Goal: Task Accomplishment & Management: Manage account settings

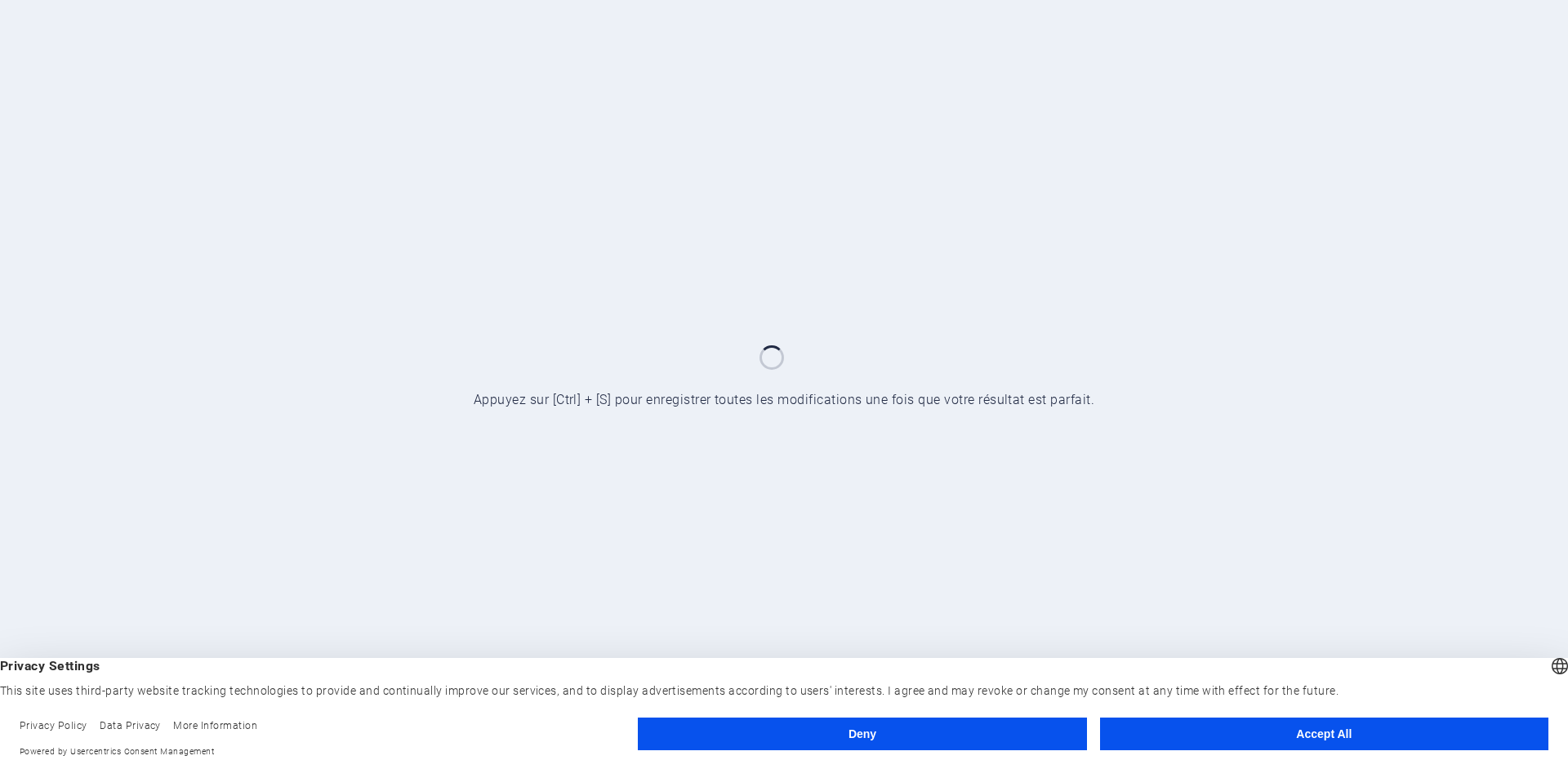
click at [1333, 742] on button "Accept All" at bounding box center [1324, 734] width 448 height 32
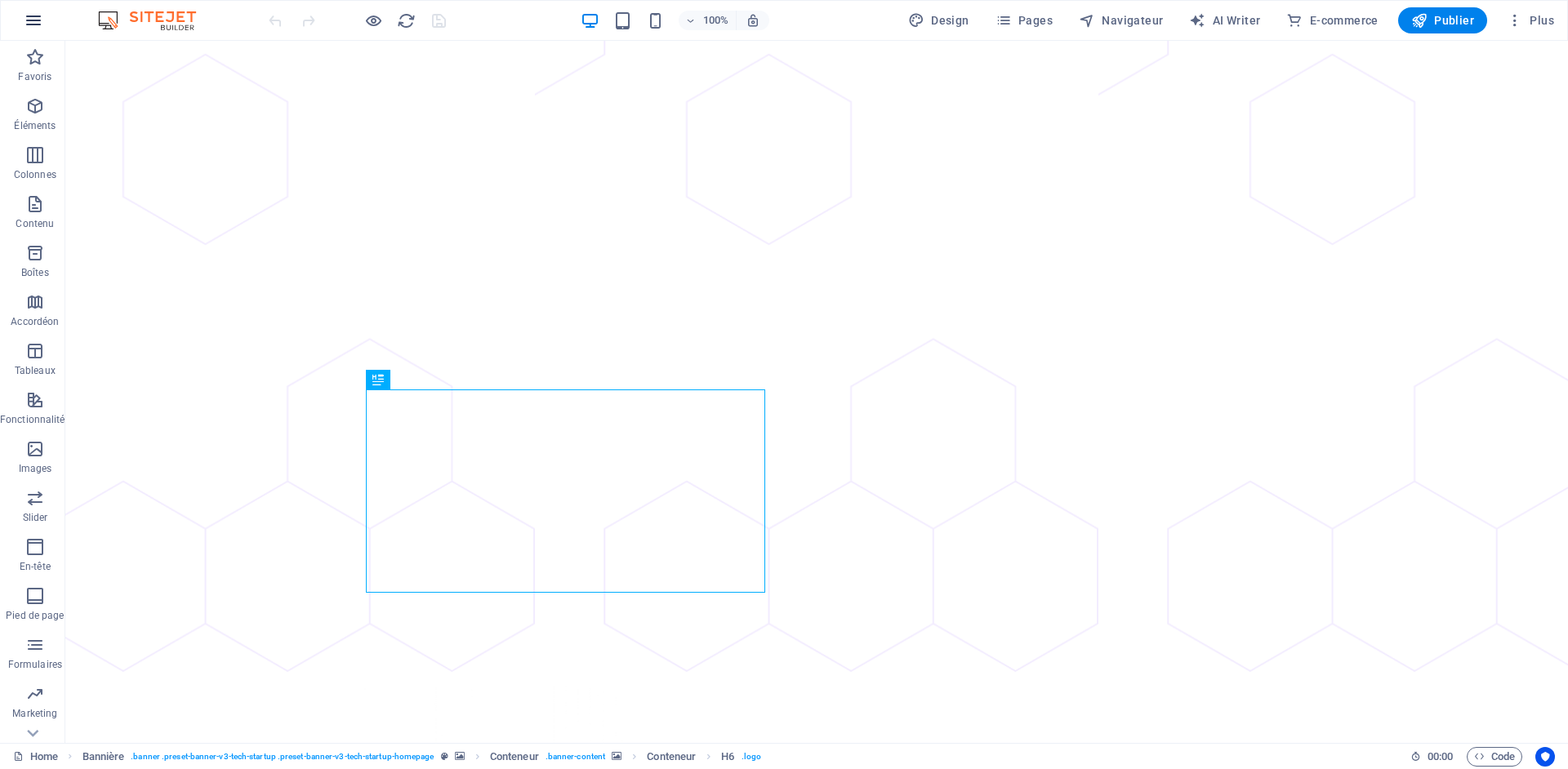
click at [32, 20] on icon "button" at bounding box center [33, 20] width 20 height 20
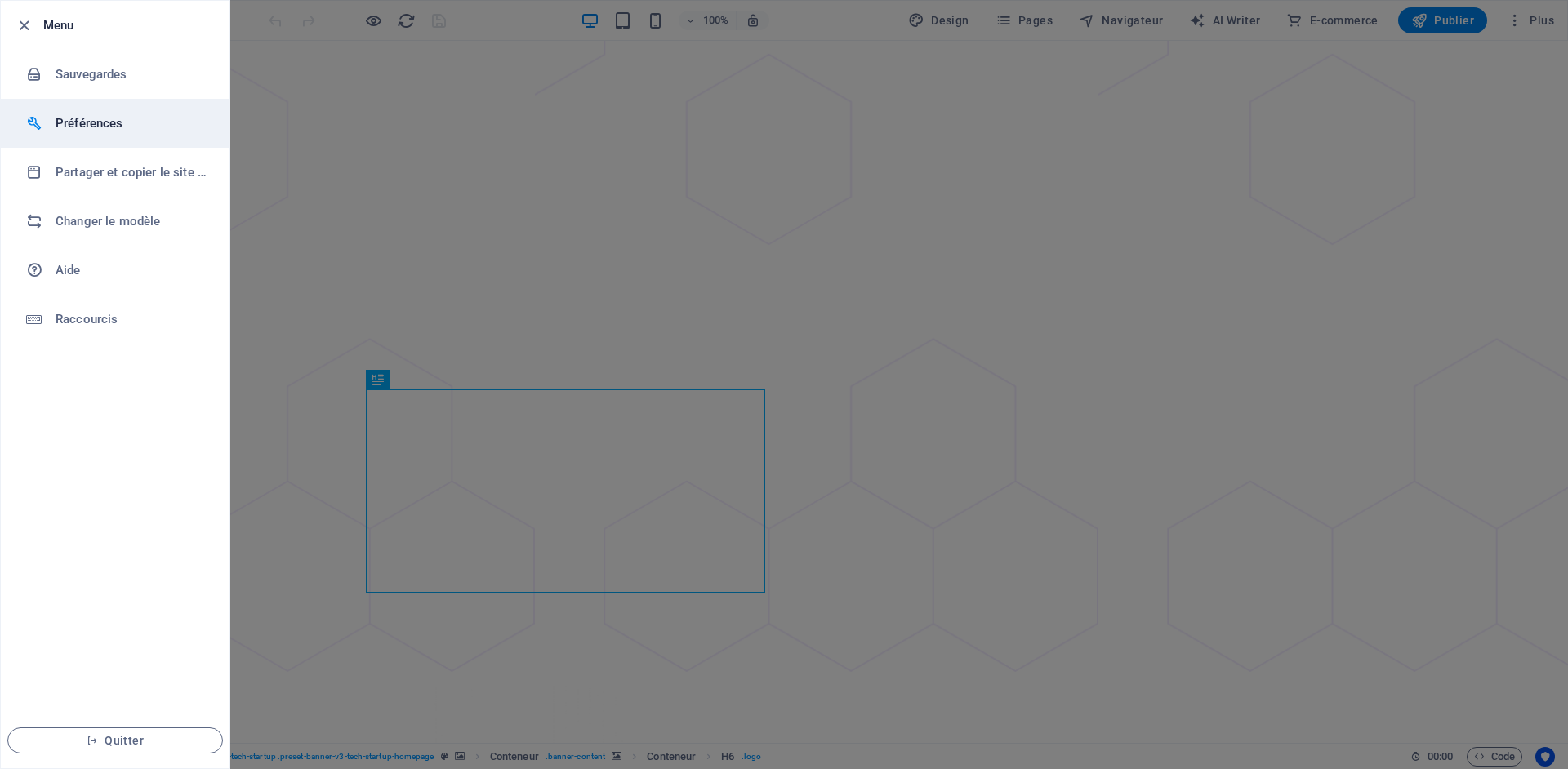
click at [95, 122] on h6 "Préférences" at bounding box center [130, 123] width 151 height 20
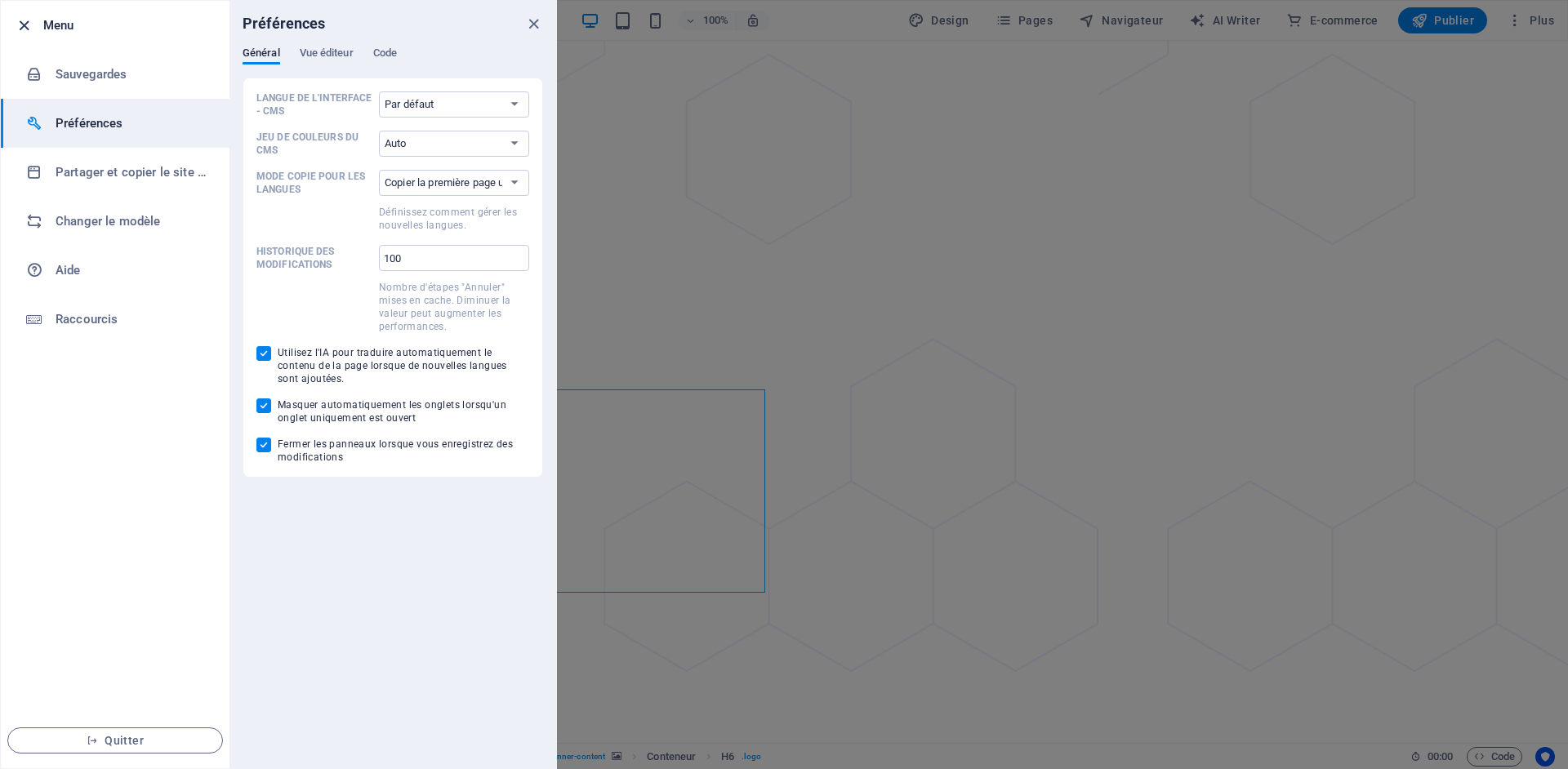
click at [23, 27] on icon "button" at bounding box center [24, 26] width 19 height 19
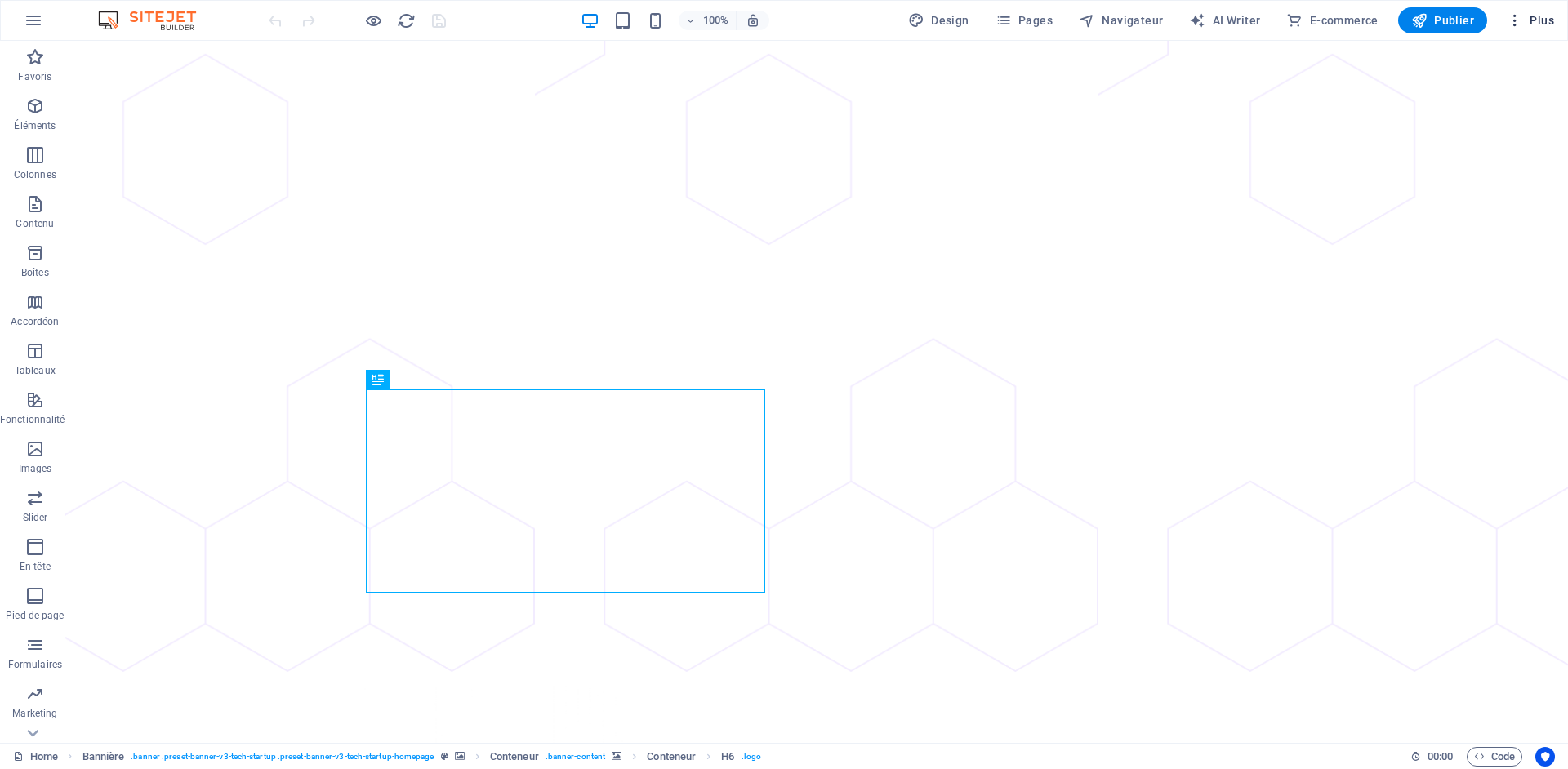
click at [1520, 21] on icon "button" at bounding box center [1515, 20] width 16 height 16
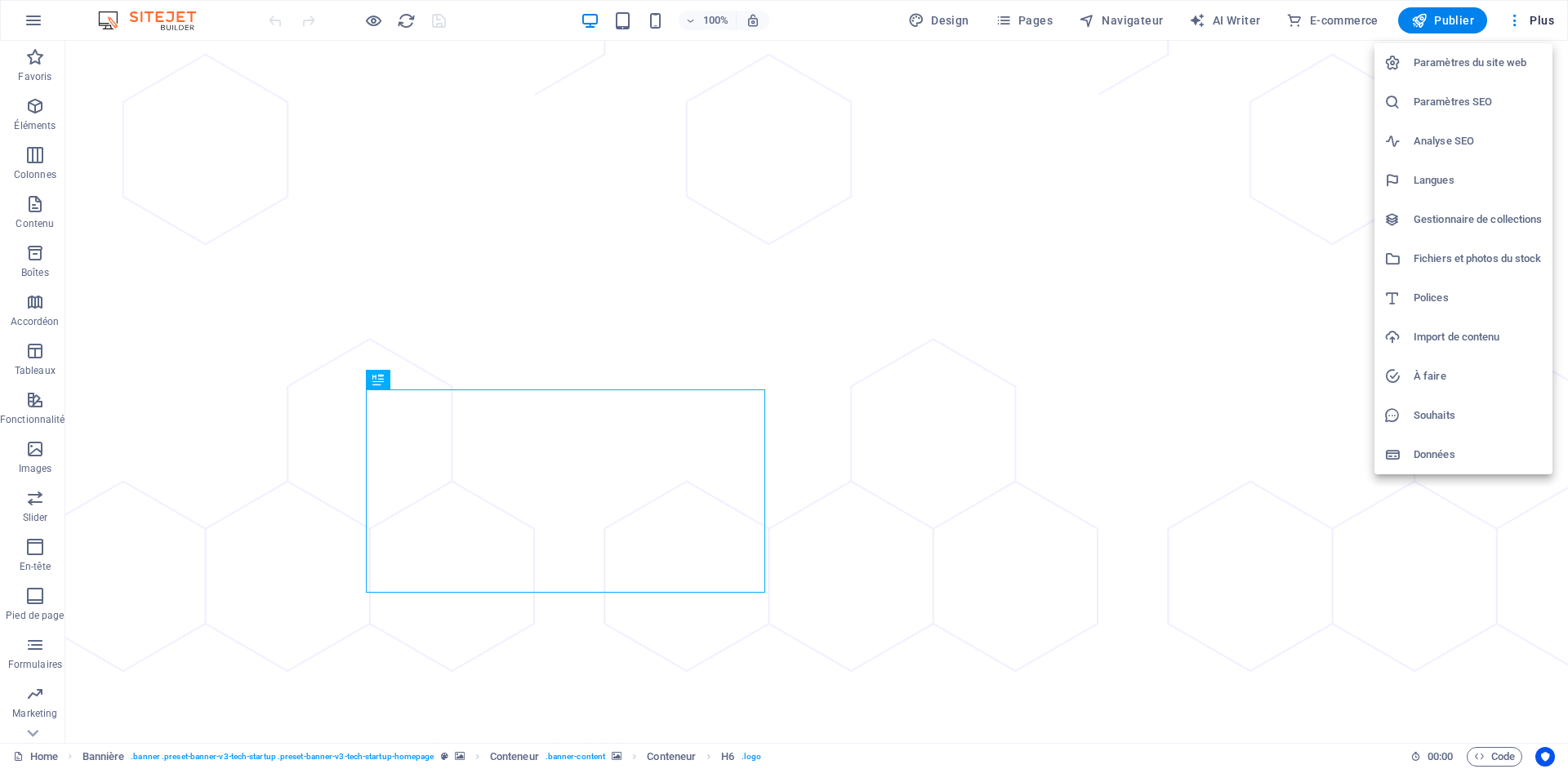
click at [1506, 62] on h6 "Paramètres du site web" at bounding box center [1479, 63] width 129 height 20
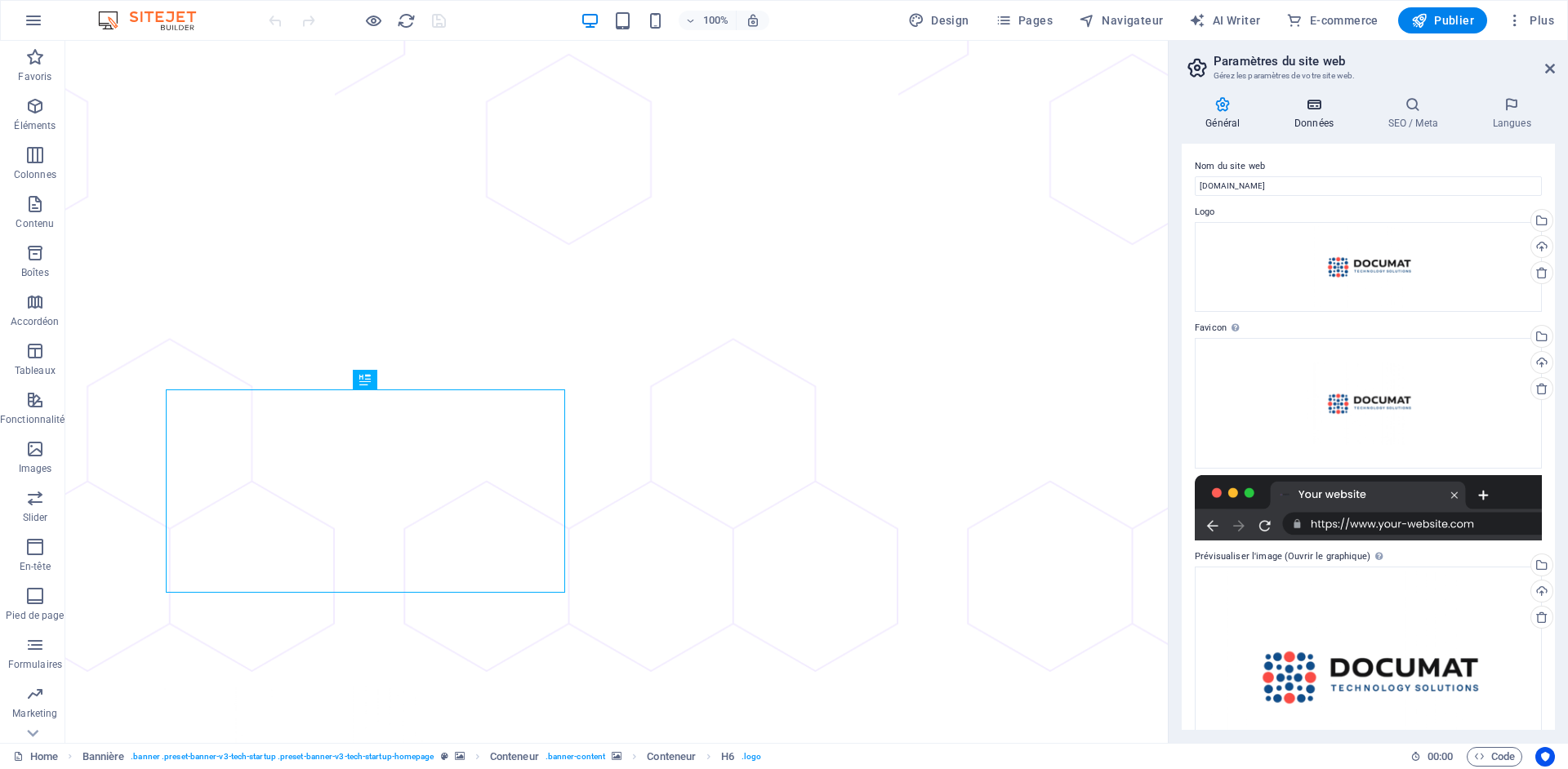
click at [1317, 123] on h4 "Données" at bounding box center [1317, 113] width 94 height 34
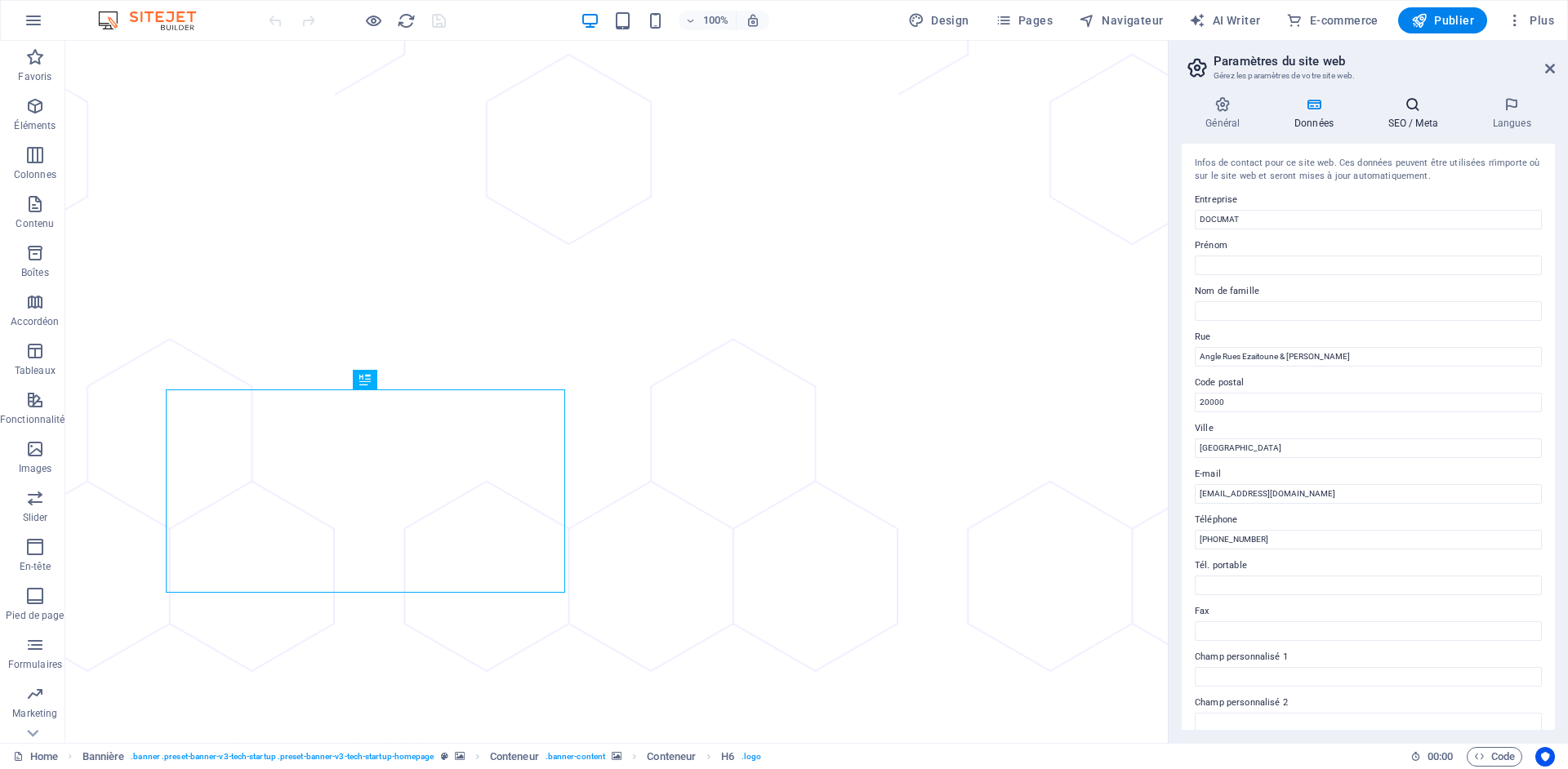
click at [1399, 123] on h4 "SEO / Meta" at bounding box center [1416, 113] width 104 height 34
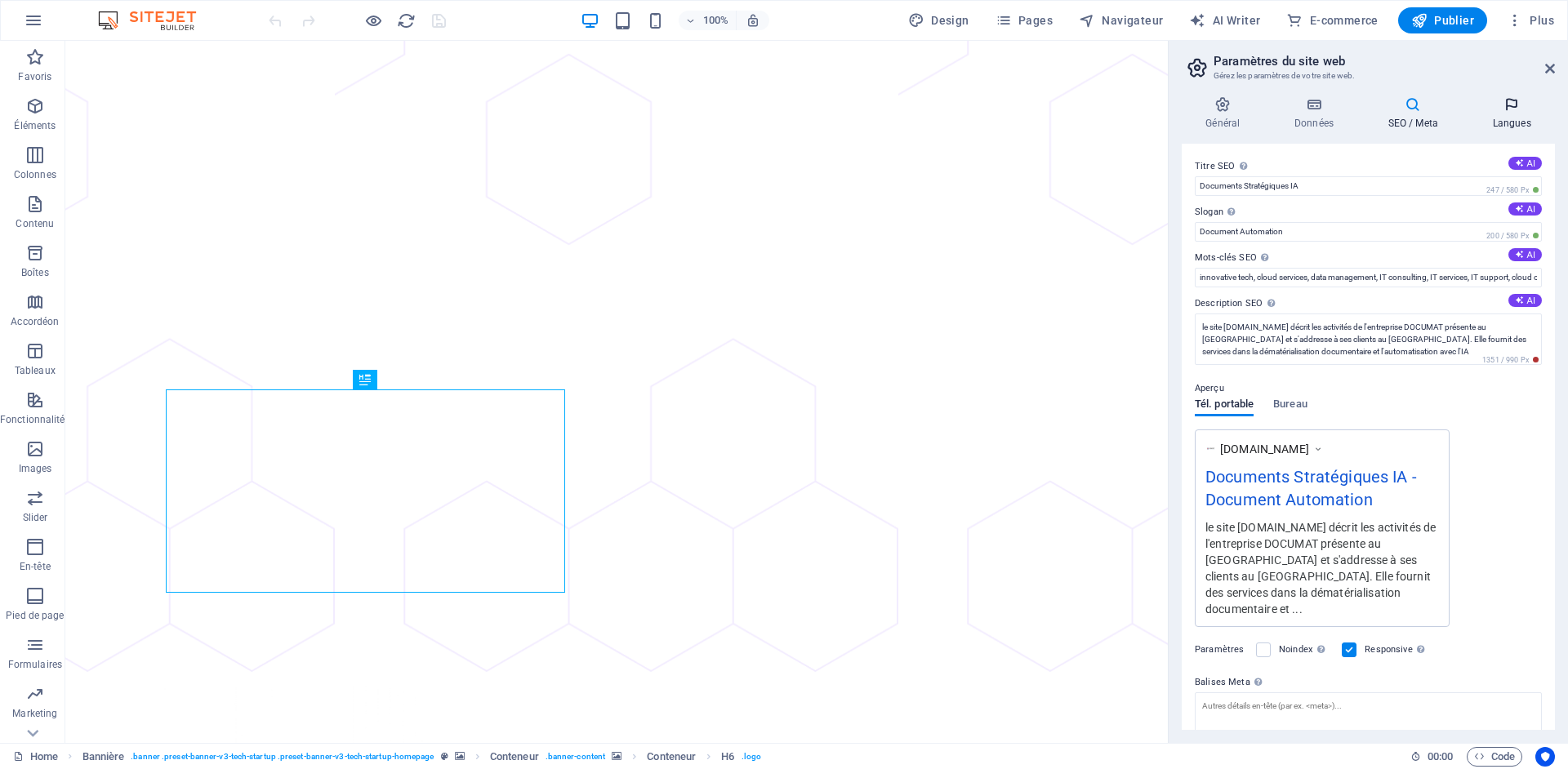
click at [1506, 121] on h4 "Langues" at bounding box center [1511, 113] width 86 height 34
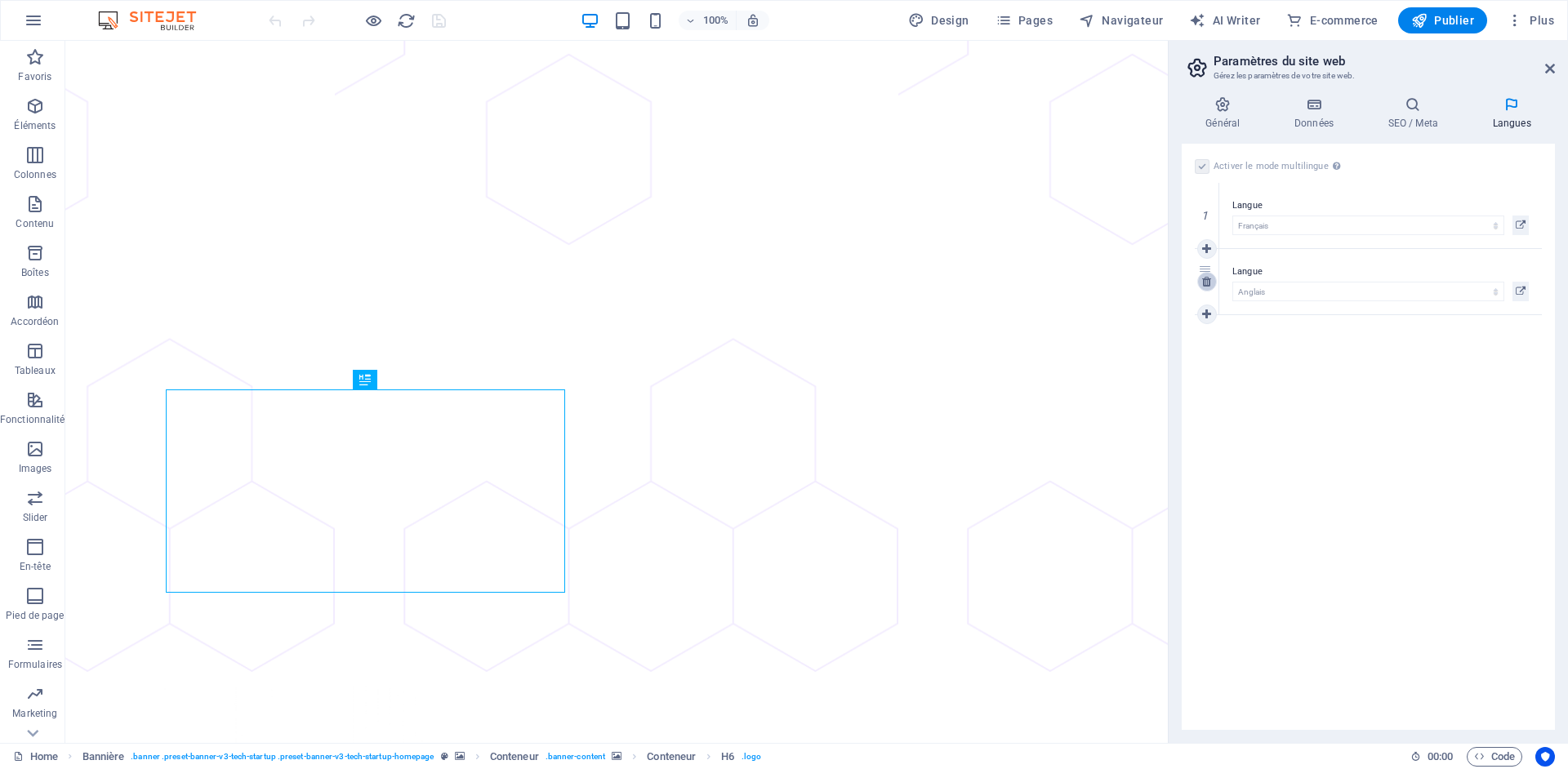
click at [1206, 283] on icon at bounding box center [1206, 282] width 9 height 11
click at [1202, 164] on label at bounding box center [1201, 166] width 14 height 14
click at [0, 0] on input "Activer le mode multilingue Pour désactiver plusieurs langues, supprimez-les ju…" at bounding box center [0, 0] width 0 height 0
click at [1551, 66] on icon at bounding box center [1550, 68] width 9 height 13
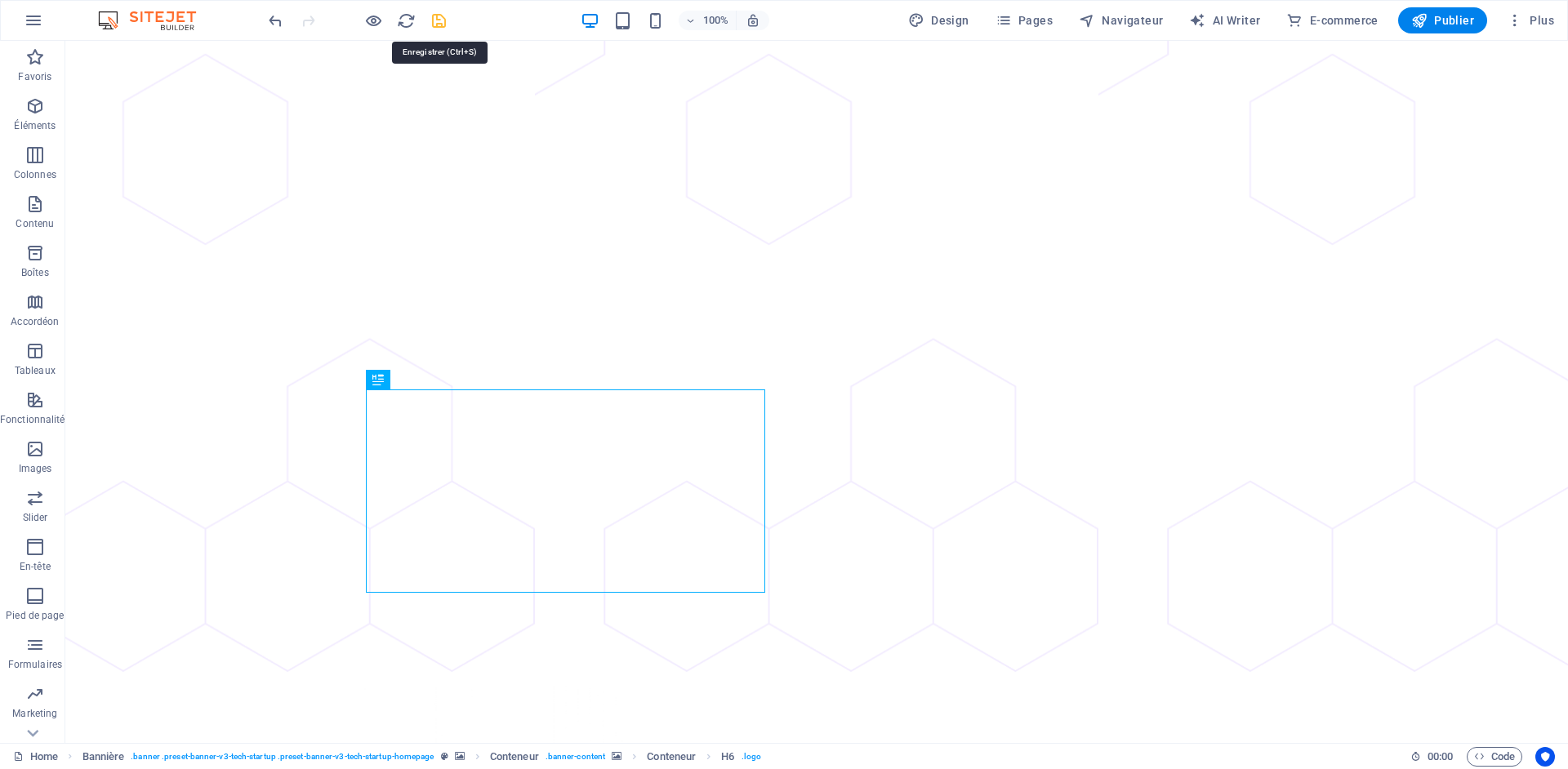
click at [441, 23] on icon "save" at bounding box center [439, 21] width 19 height 19
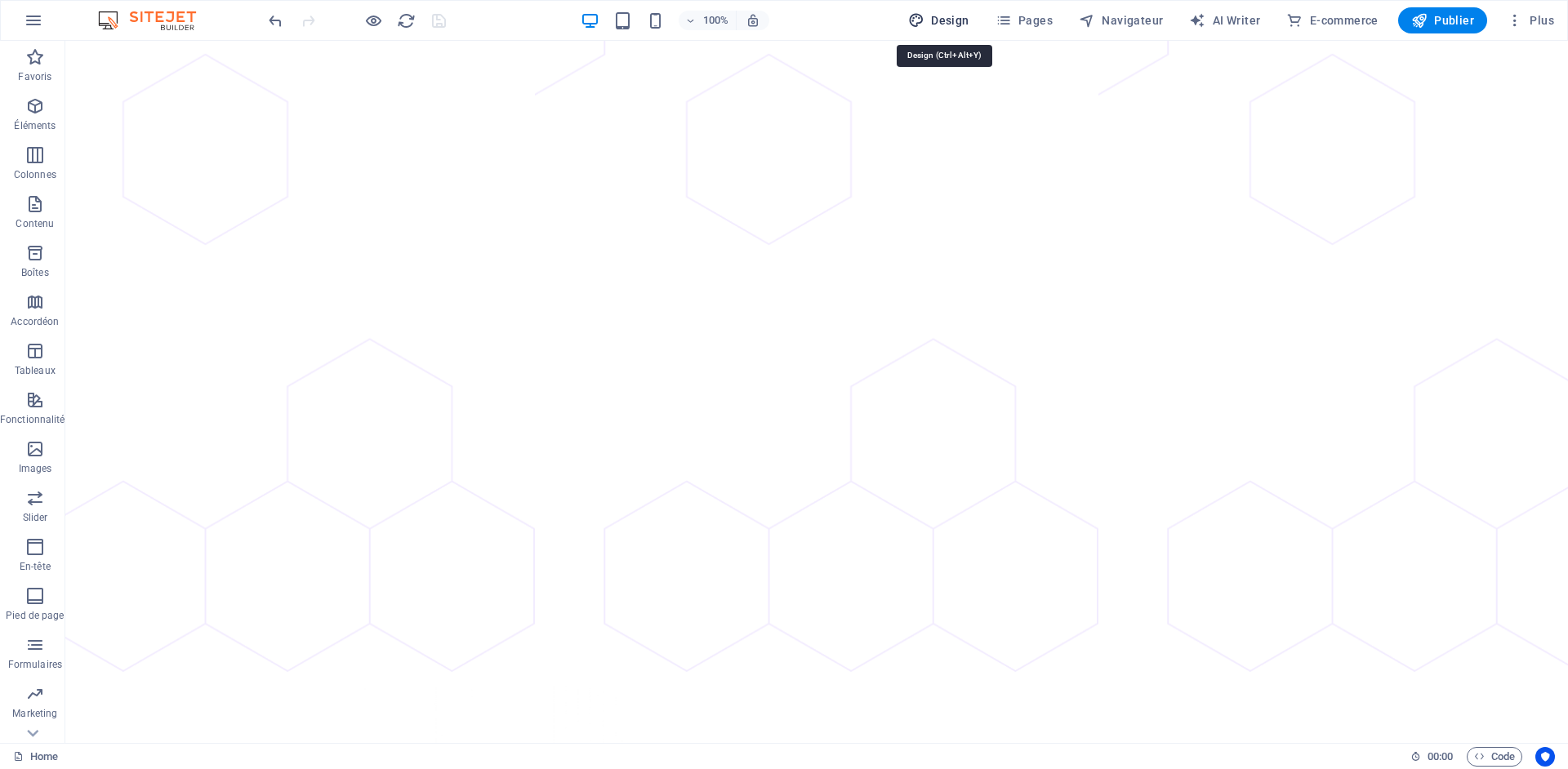
click at [950, 20] on span "Design" at bounding box center [938, 20] width 61 height 16
select select "px"
select select "400"
select select "px"
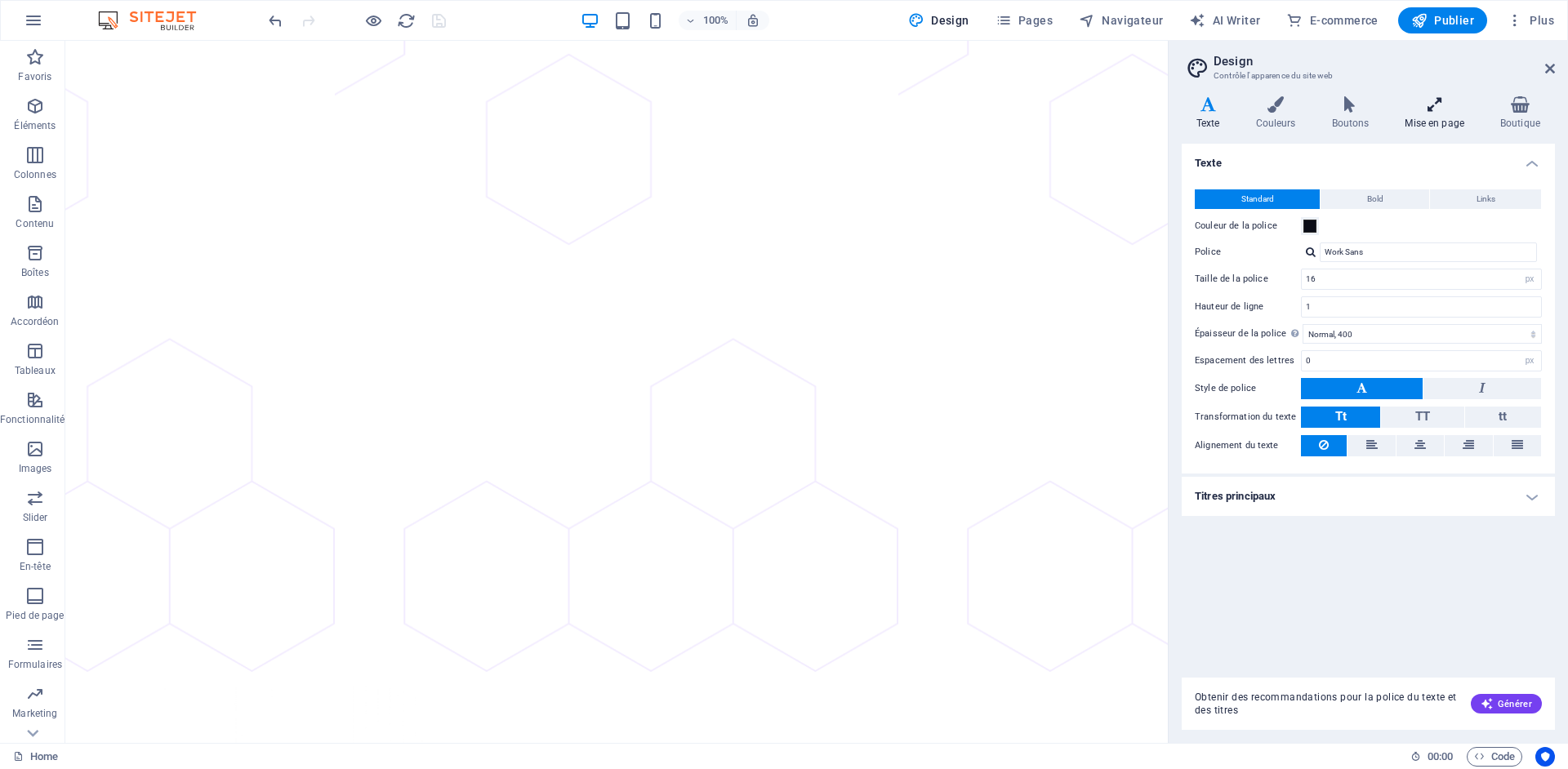
click at [1441, 122] on h4 "Mise en page" at bounding box center [1438, 113] width 96 height 34
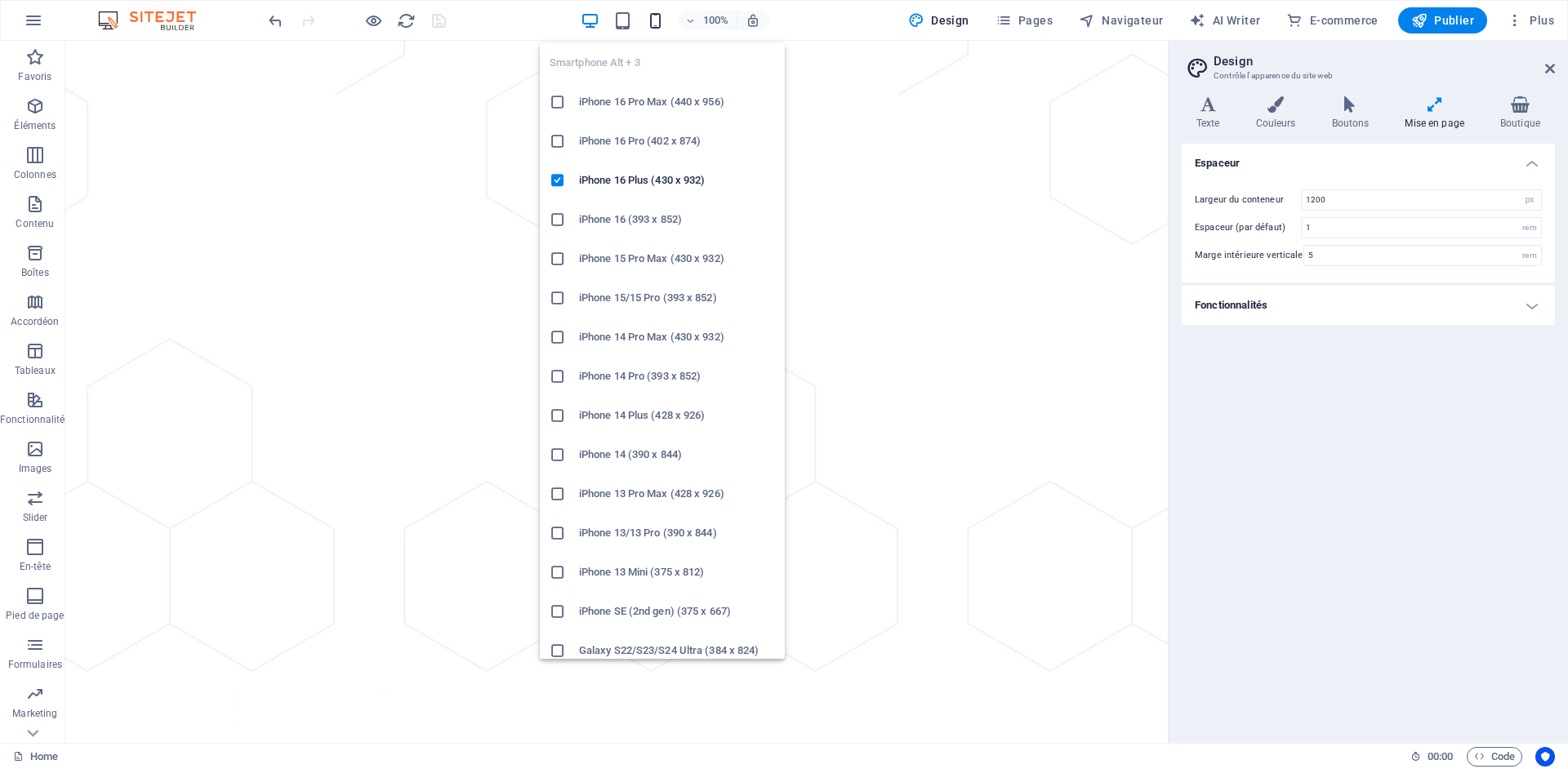
click at [657, 23] on icon "button" at bounding box center [655, 21] width 19 height 19
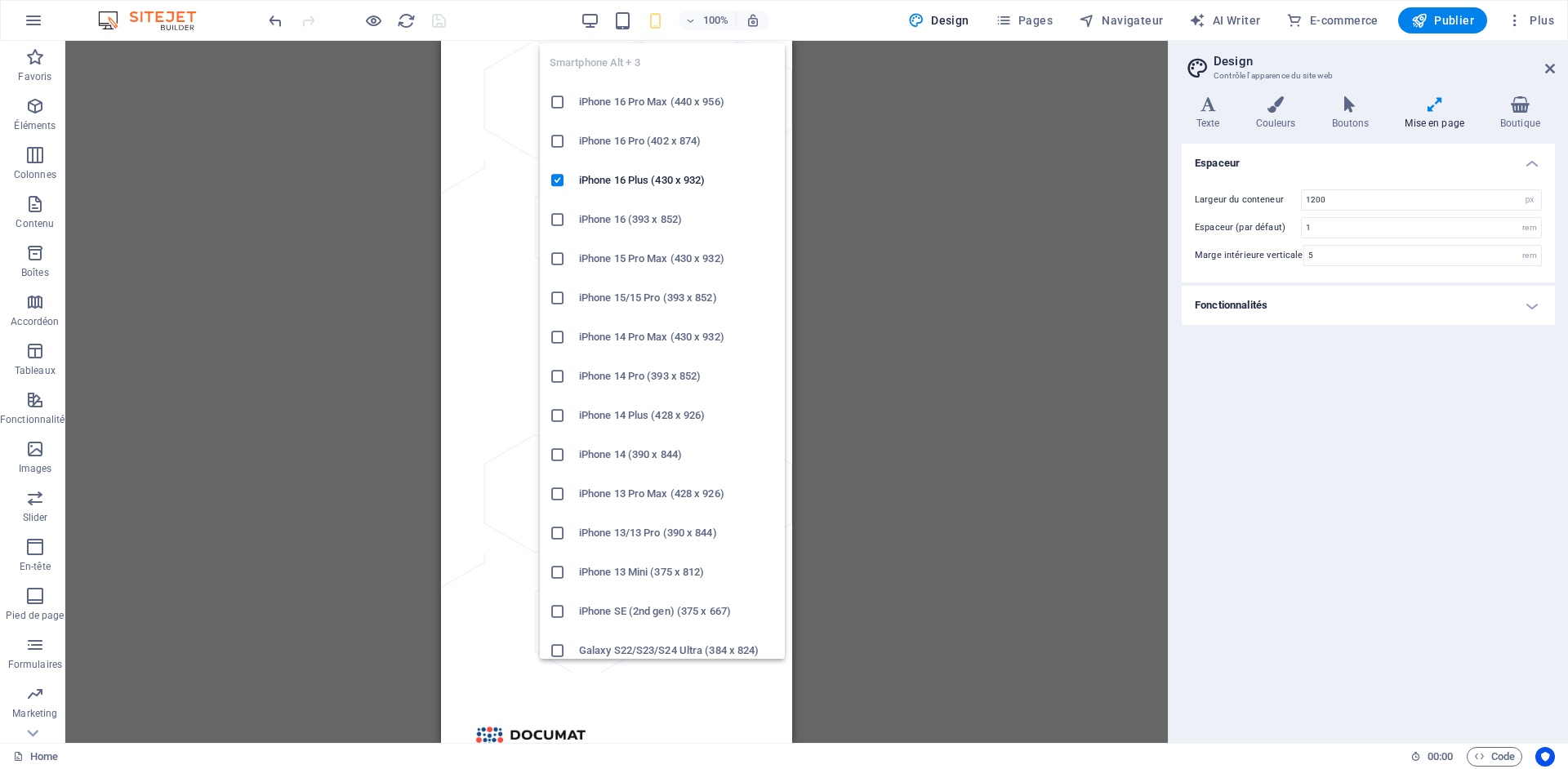
type input "4"
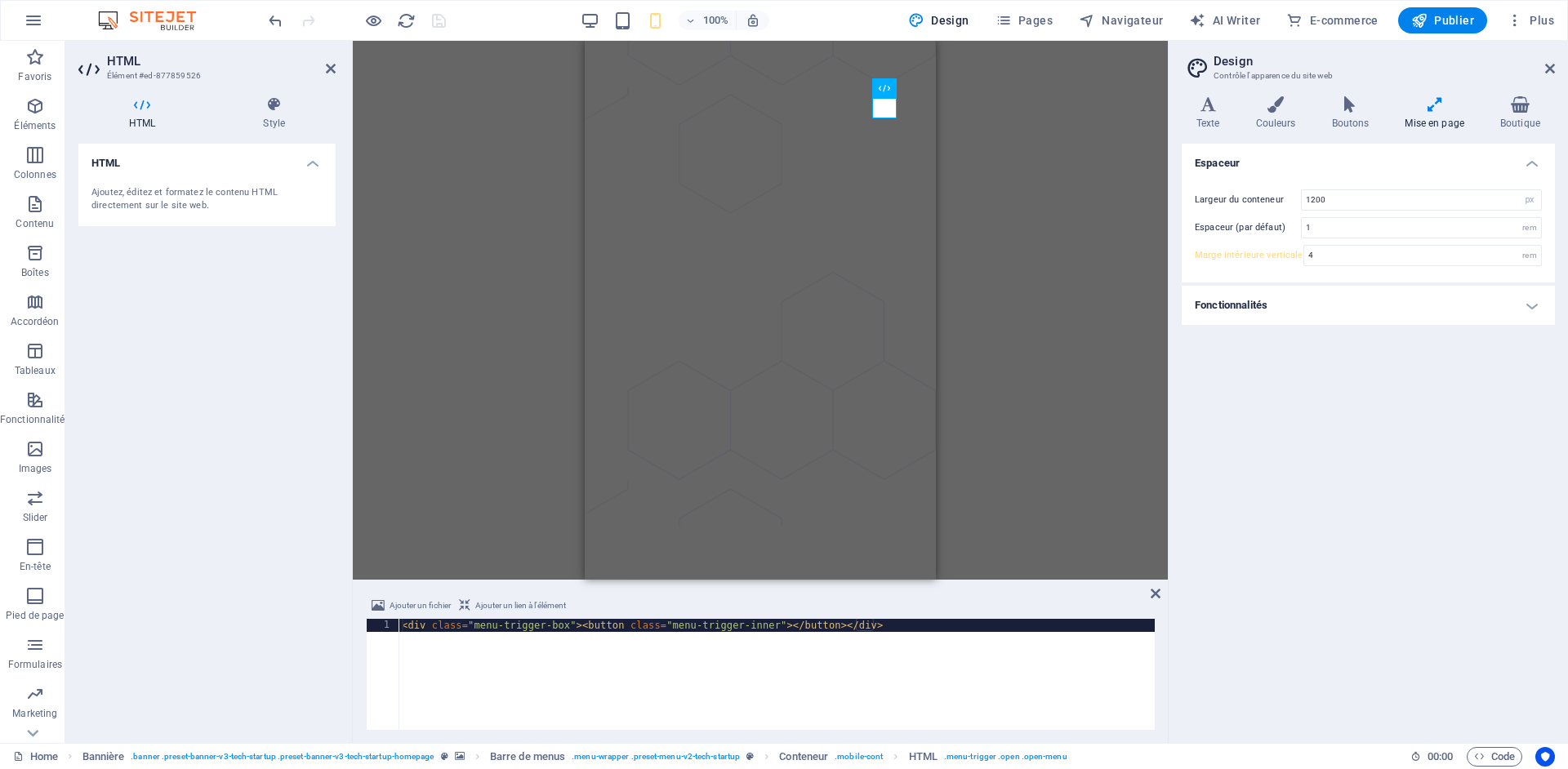
click at [312, 162] on h4 "HTML" at bounding box center [207, 158] width 257 height 29
click at [312, 162] on h4 "HTML" at bounding box center [207, 162] width 257 height 39
click at [276, 120] on h4 "Style" at bounding box center [274, 113] width 123 height 34
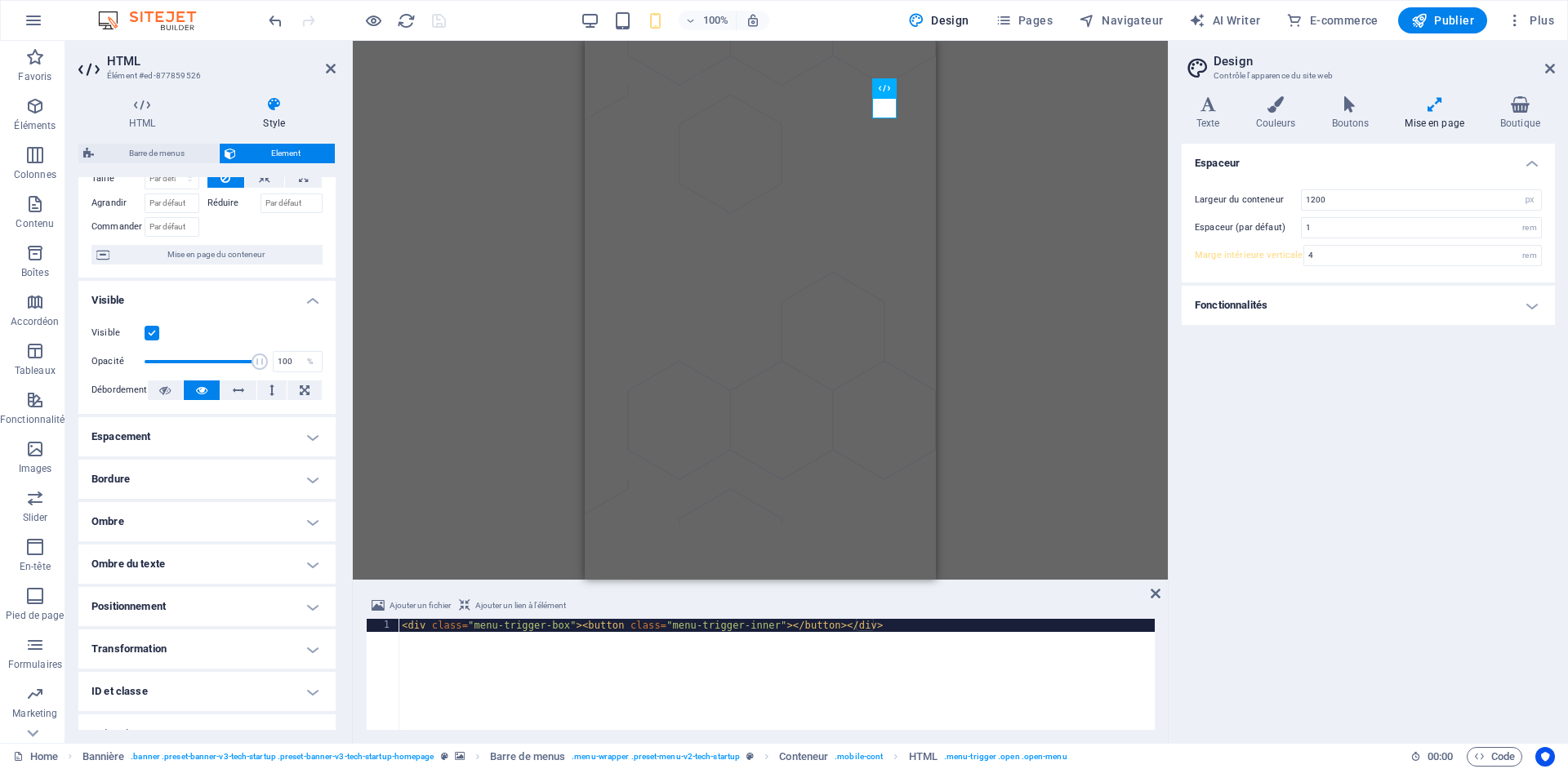
scroll to position [87, 0]
click at [310, 432] on h4 "Espacement" at bounding box center [207, 434] width 257 height 39
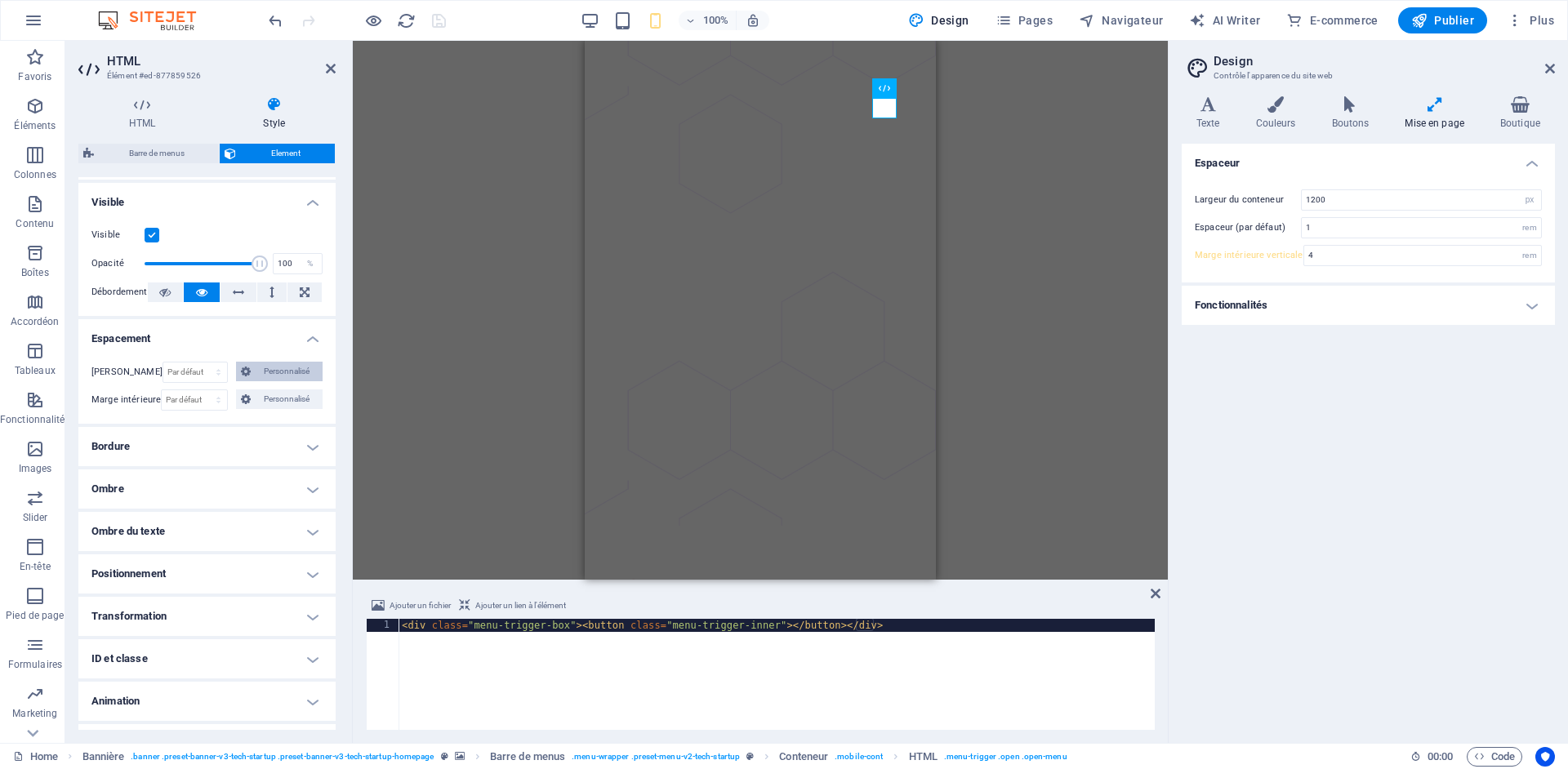
scroll to position [216, 0]
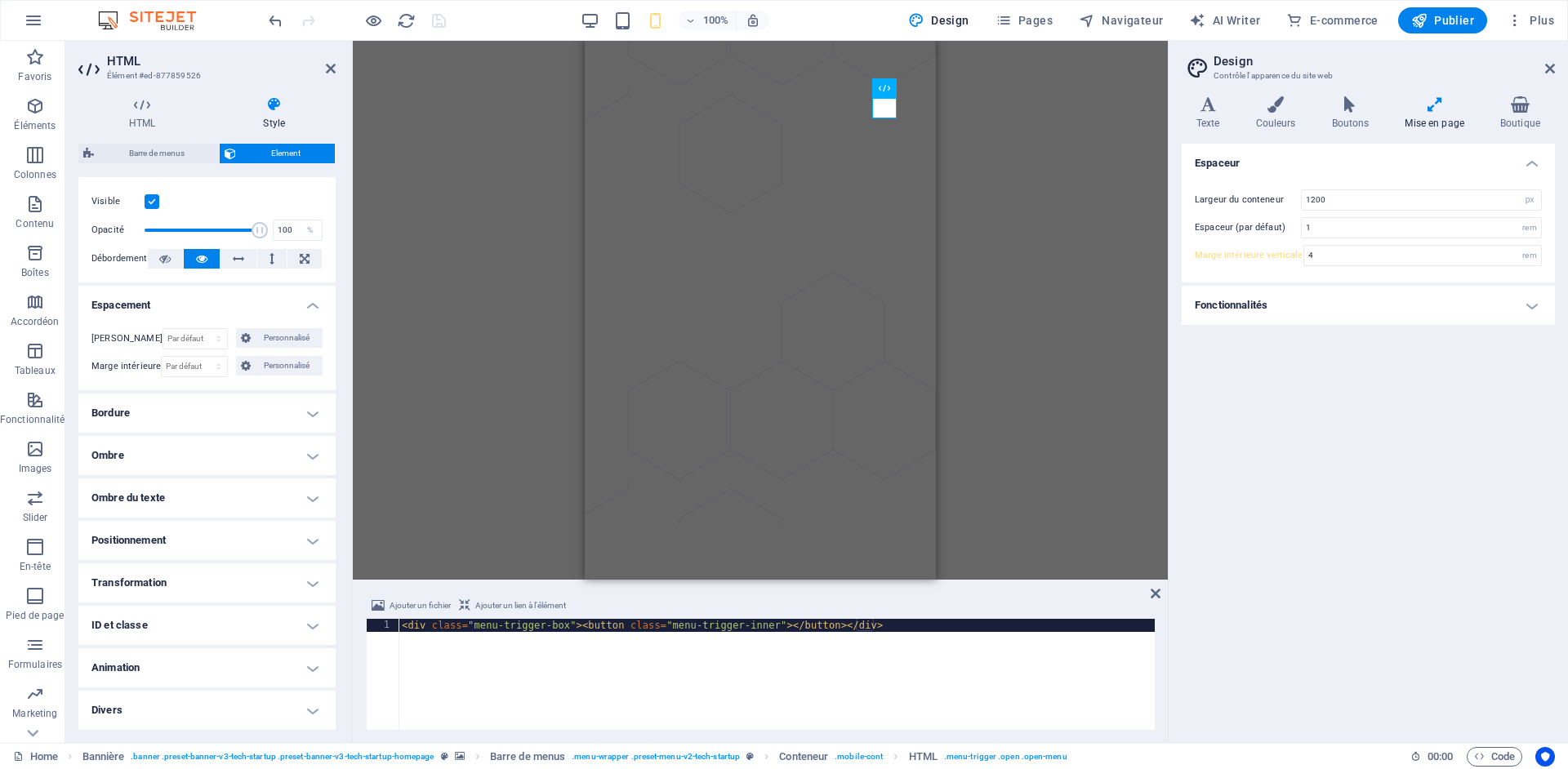
click at [311, 413] on h4 "Bordure" at bounding box center [207, 413] width 257 height 39
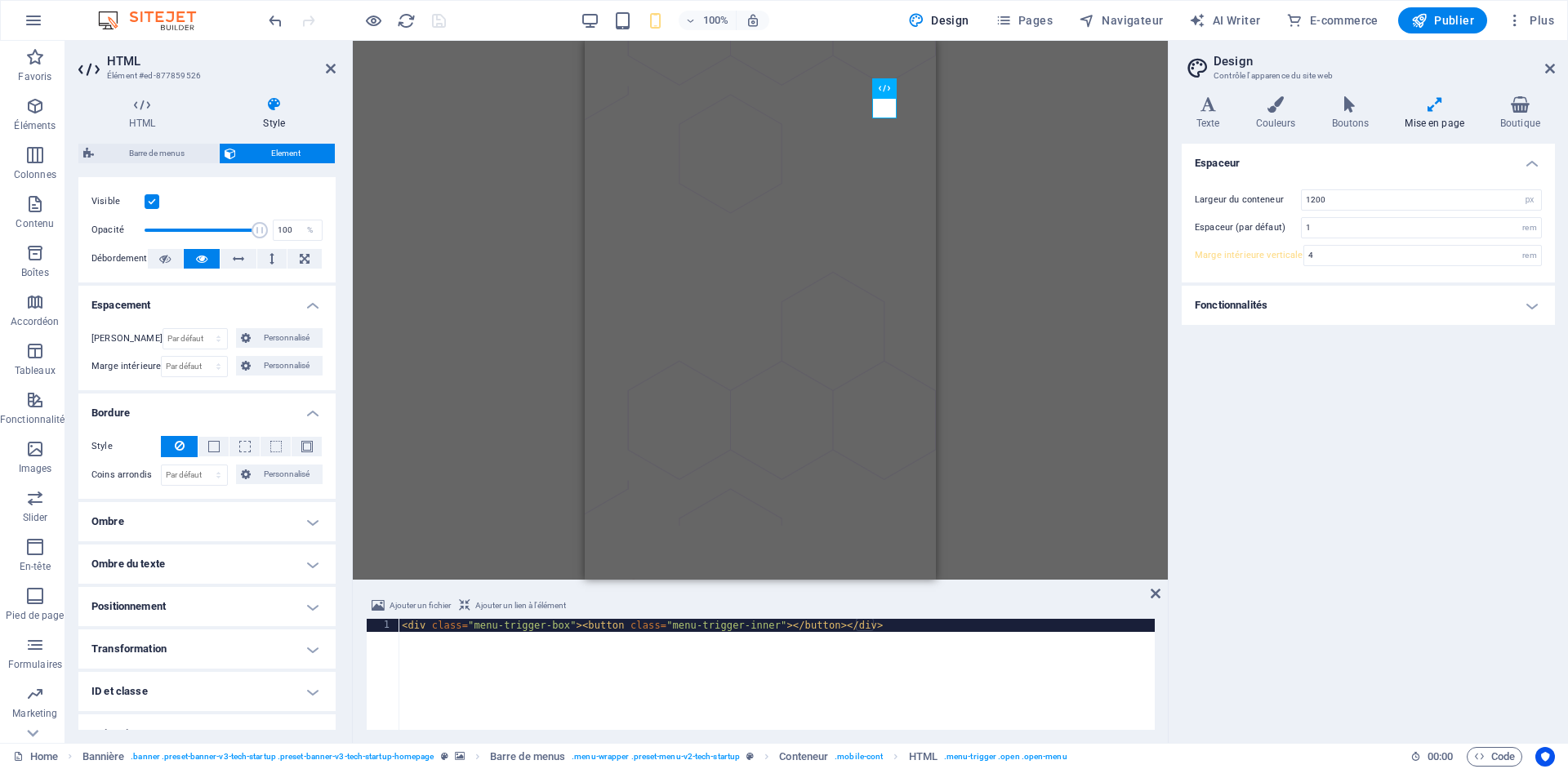
scroll to position [282, 0]
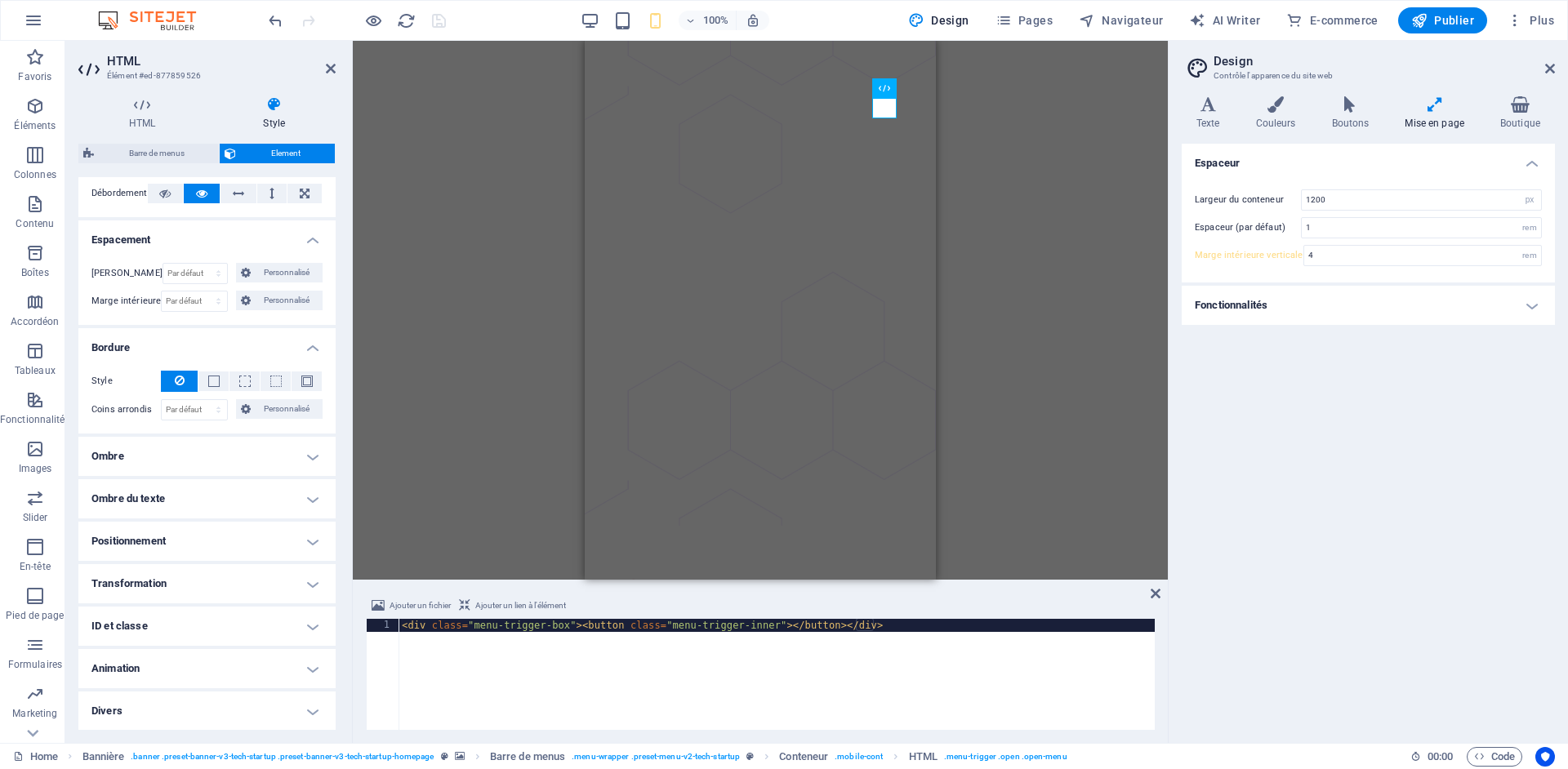
click at [311, 453] on h4 "Ombre" at bounding box center [207, 456] width 257 height 39
click at [310, 530] on h4 "Ombre du texte" at bounding box center [207, 535] width 257 height 39
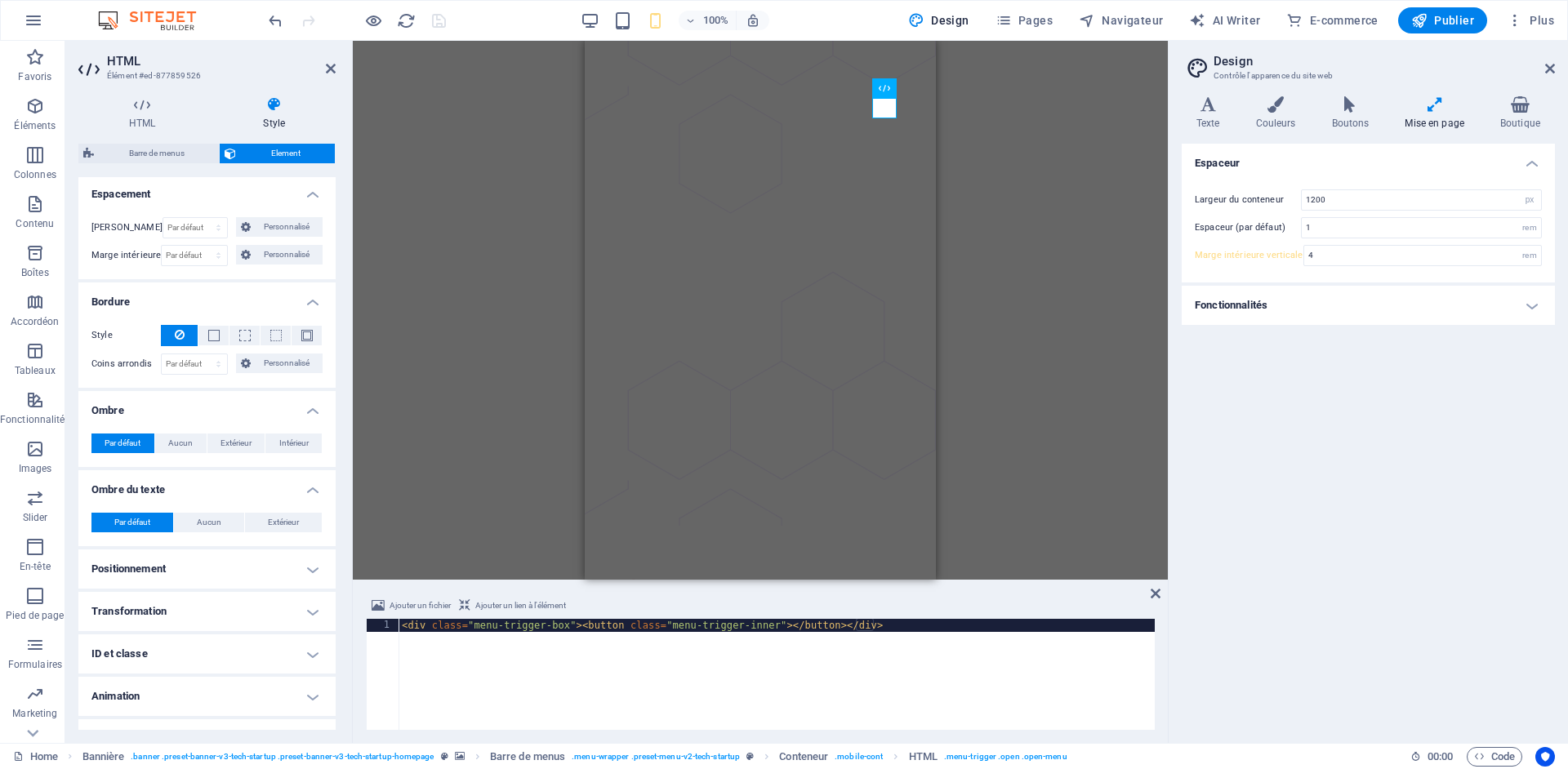
scroll to position [355, 0]
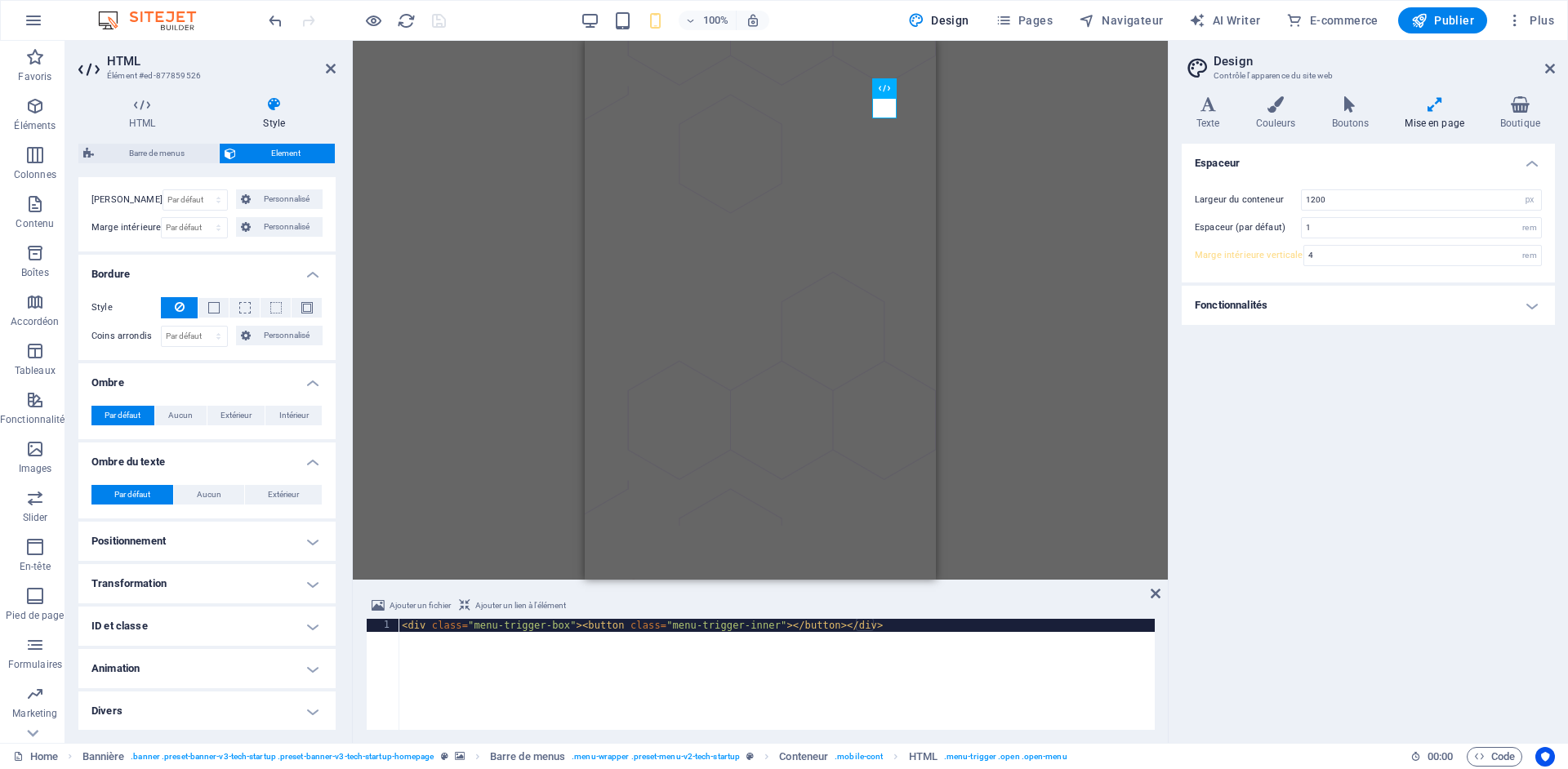
click at [309, 537] on h4 "Positionnement" at bounding box center [207, 541] width 257 height 39
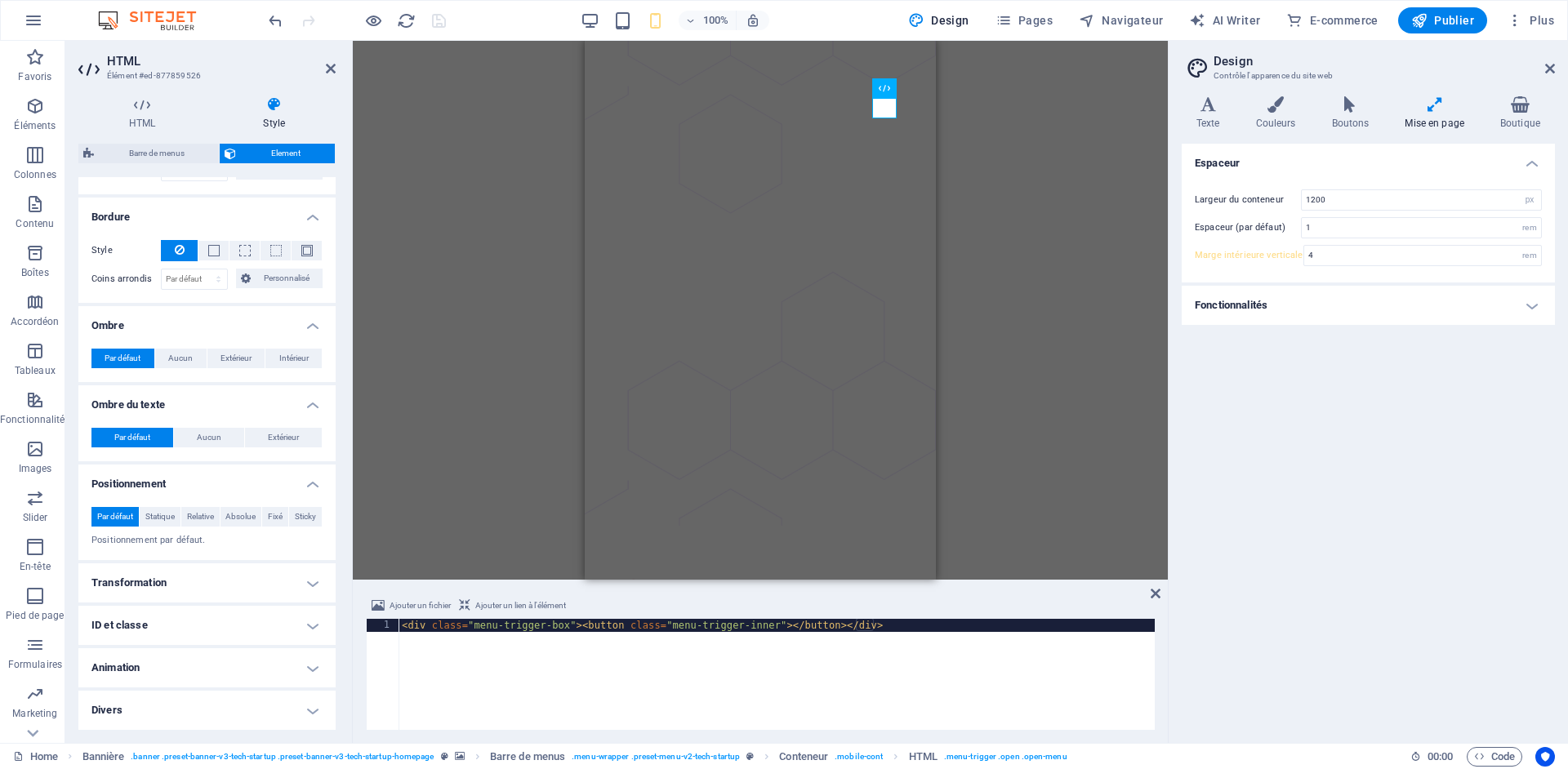
click at [312, 586] on h4 "Transformation" at bounding box center [207, 582] width 257 height 39
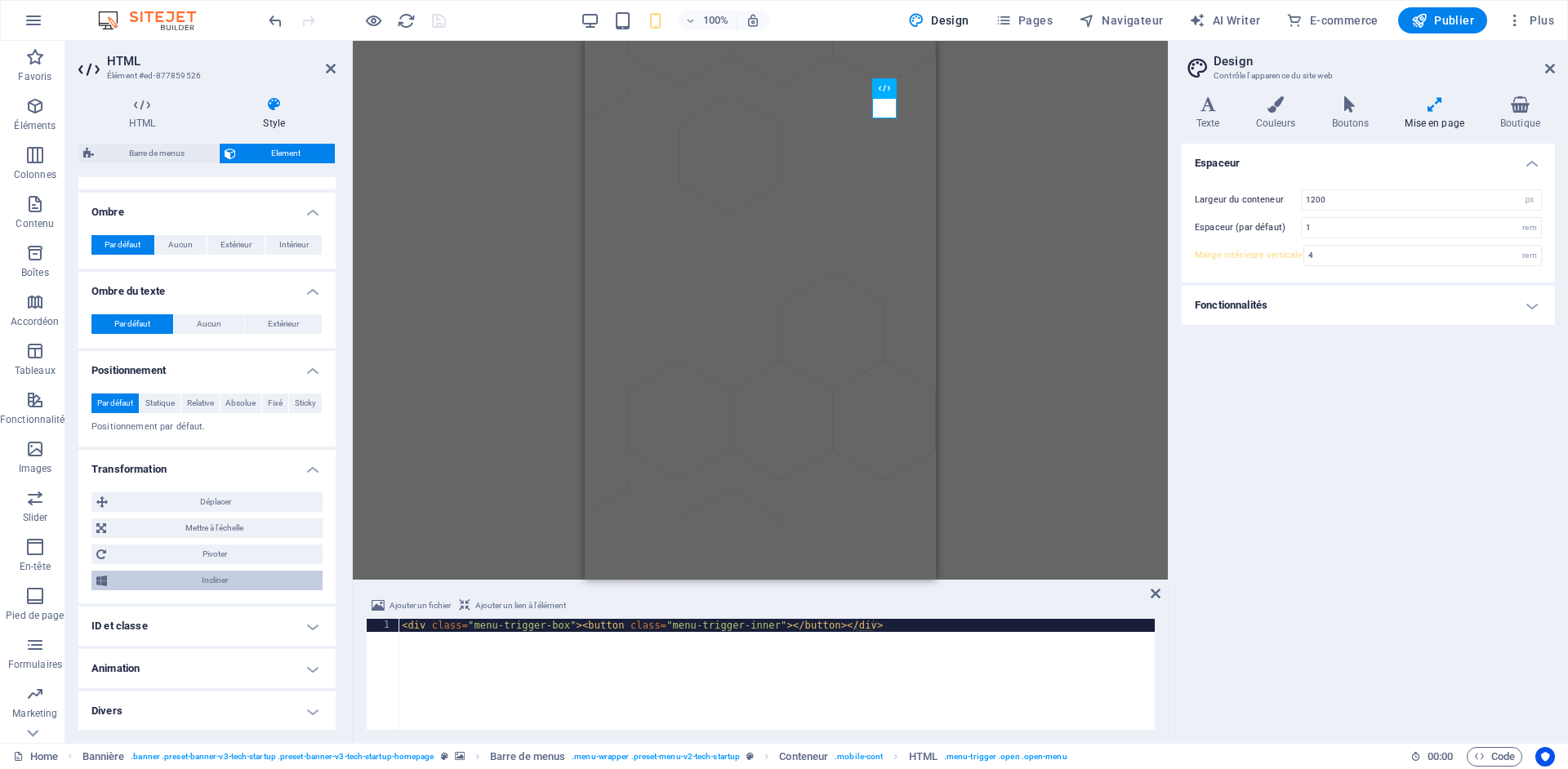
scroll to position [527, 0]
click at [315, 623] on h4 "ID et classe" at bounding box center [207, 625] width 257 height 39
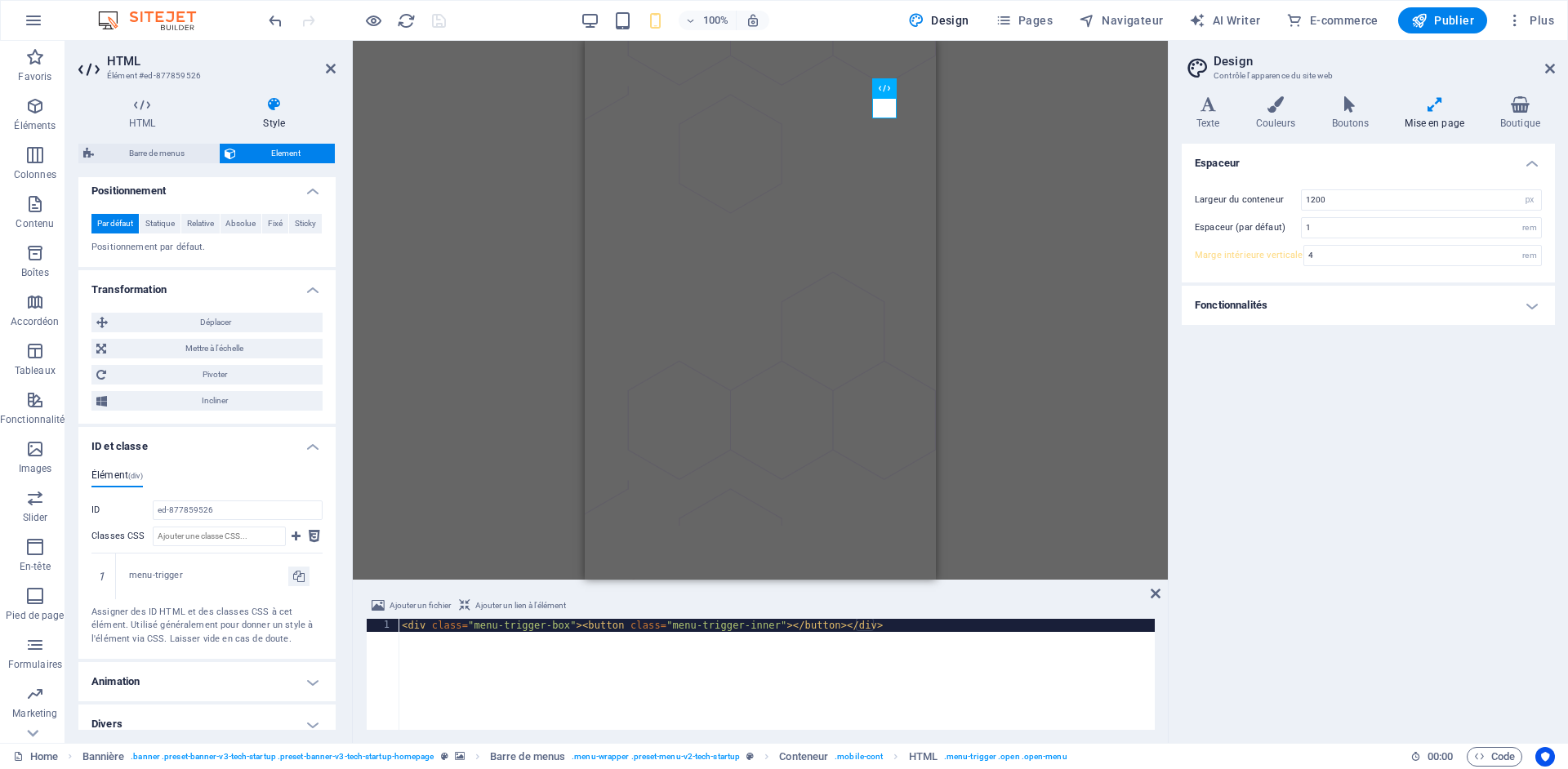
scroll to position [720, 0]
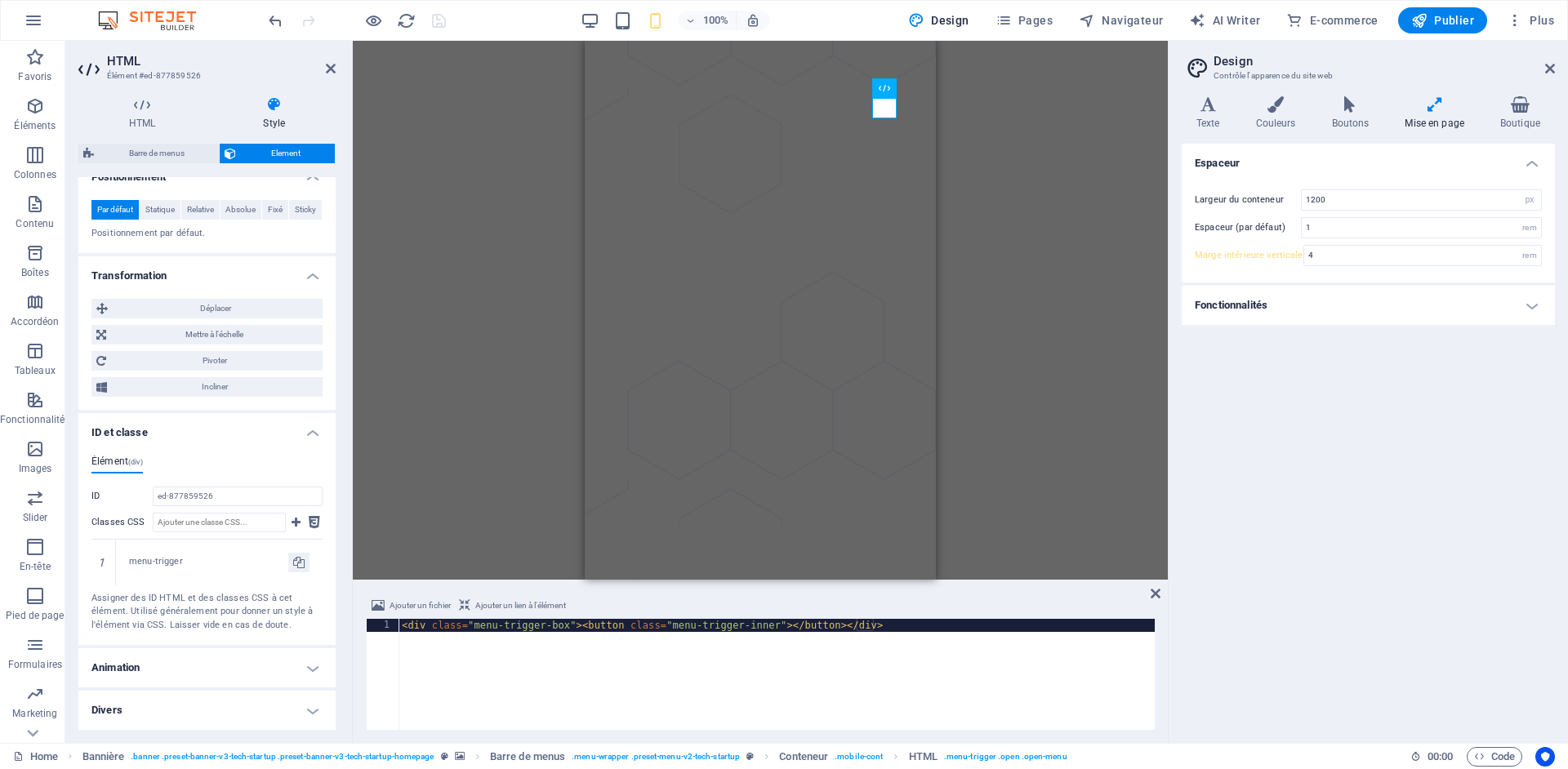
click at [310, 666] on h4 "Animation" at bounding box center [207, 667] width 257 height 39
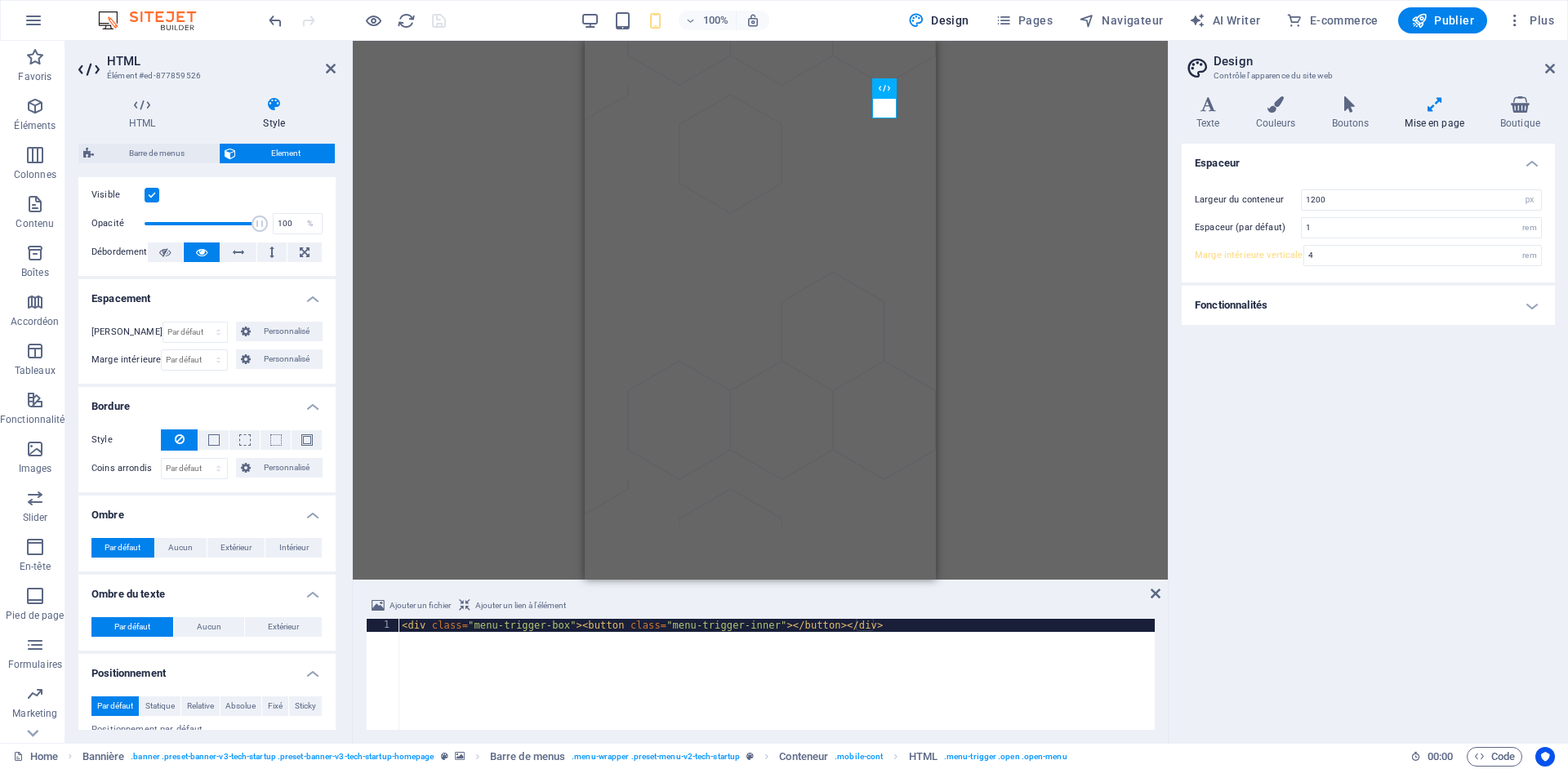
scroll to position [0, 0]
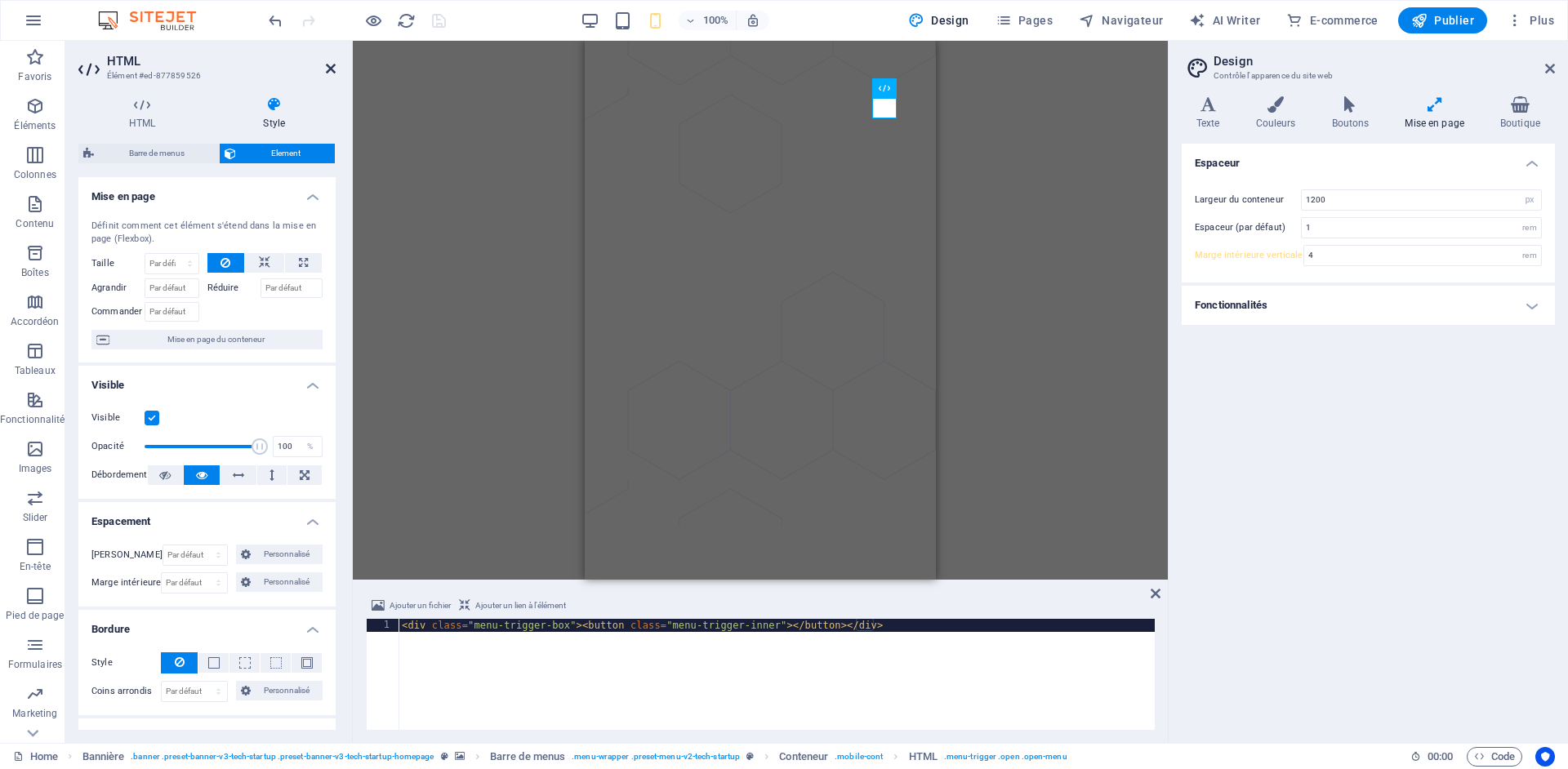
click at [330, 67] on icon at bounding box center [331, 68] width 9 height 13
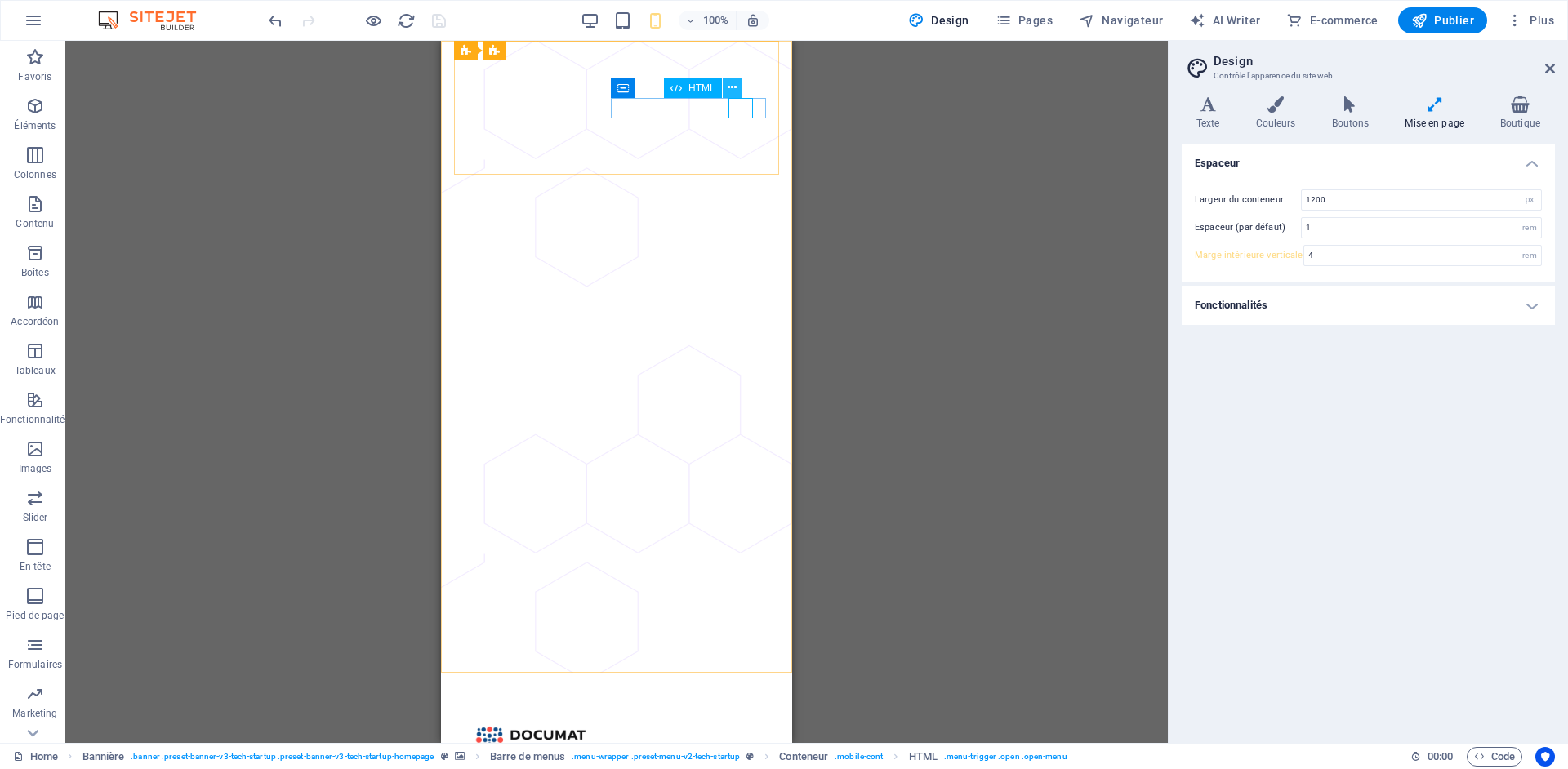
click at [734, 88] on icon at bounding box center [731, 87] width 9 height 17
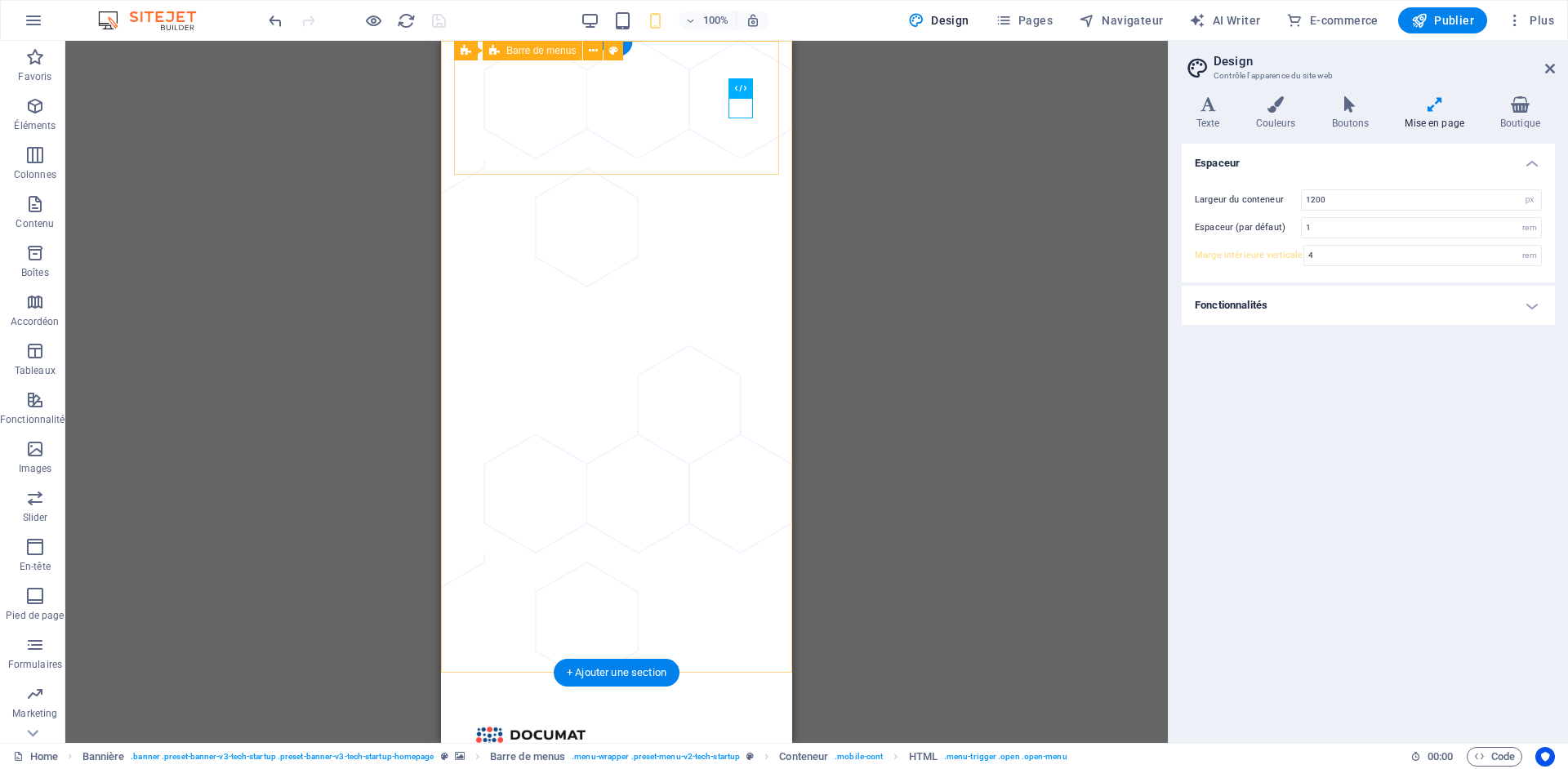
click at [691, 673] on div "Home Société Services Contact" at bounding box center [616, 750] width 325 height 155
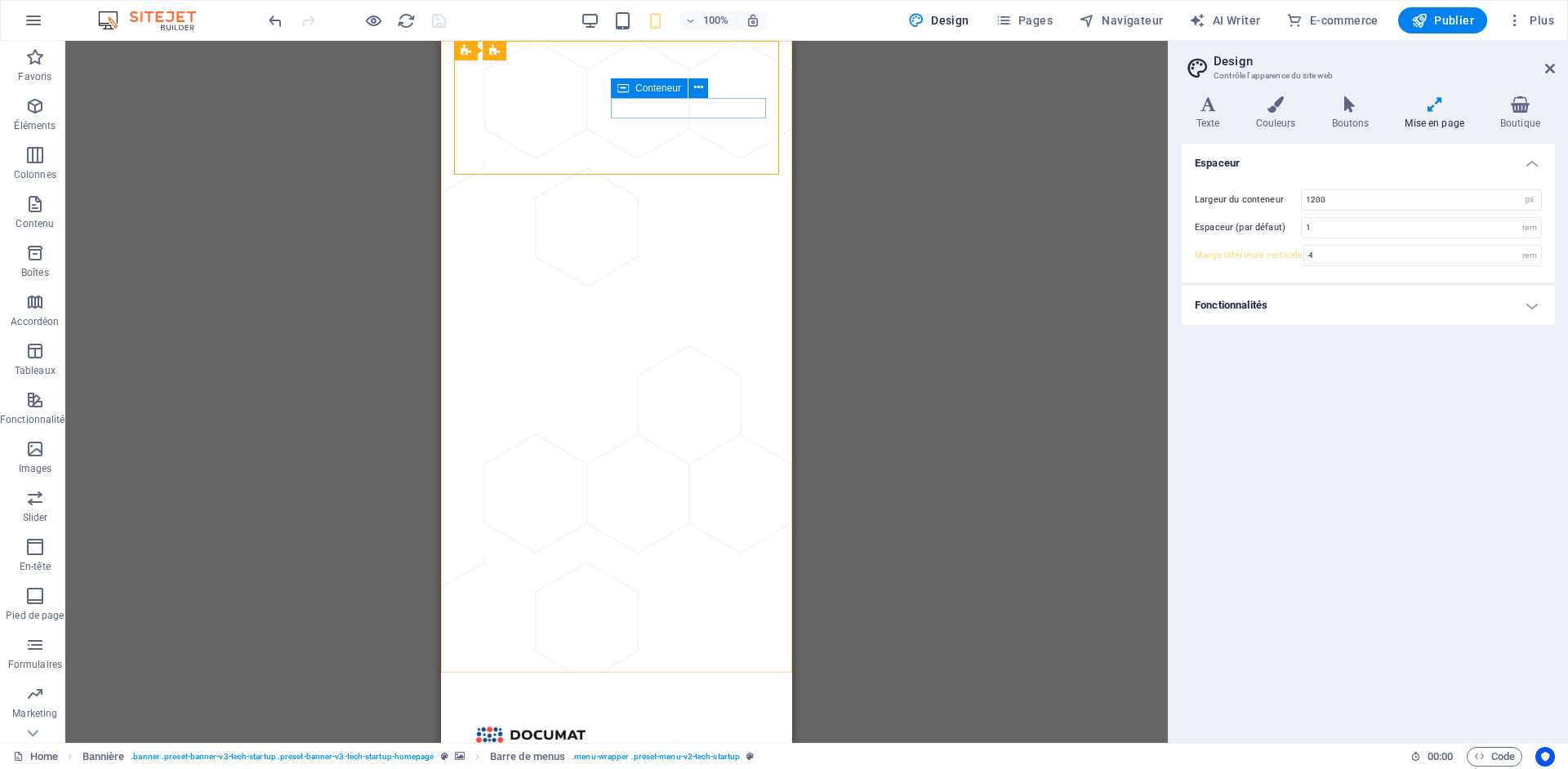
click at [654, 87] on span "Conteneur" at bounding box center [658, 88] width 46 height 9
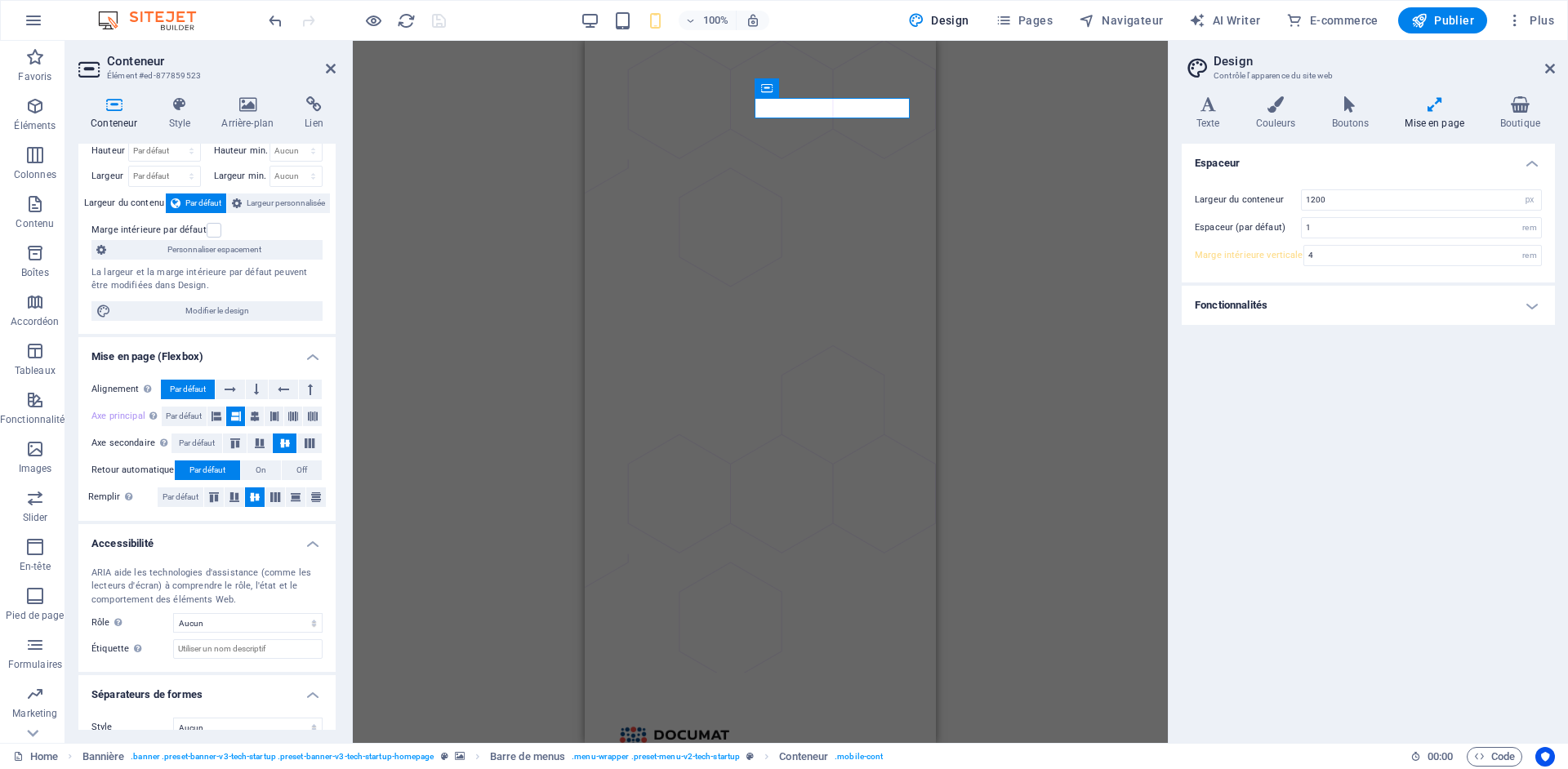
scroll to position [66, 0]
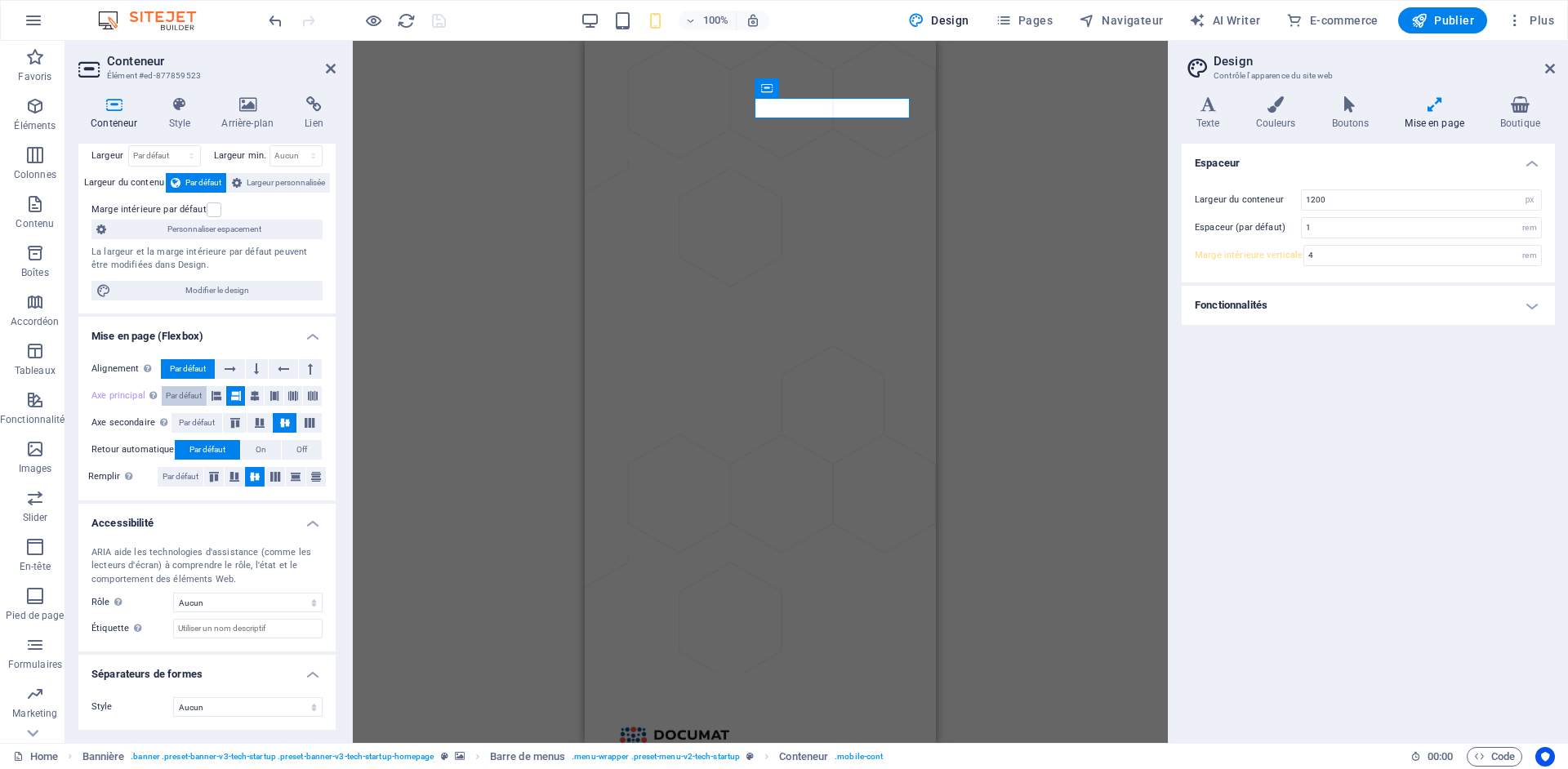
click at [190, 398] on span "Par défaut" at bounding box center [184, 396] width 36 height 20
click at [123, 397] on label "Axe principal Détermine comment les éléments doivent se comporter le long de l'…" at bounding box center [126, 396] width 70 height 20
click at [126, 395] on label "Axe principal Détermine comment les éléments doivent se comporter le long de l'…" at bounding box center [126, 396] width 70 height 20
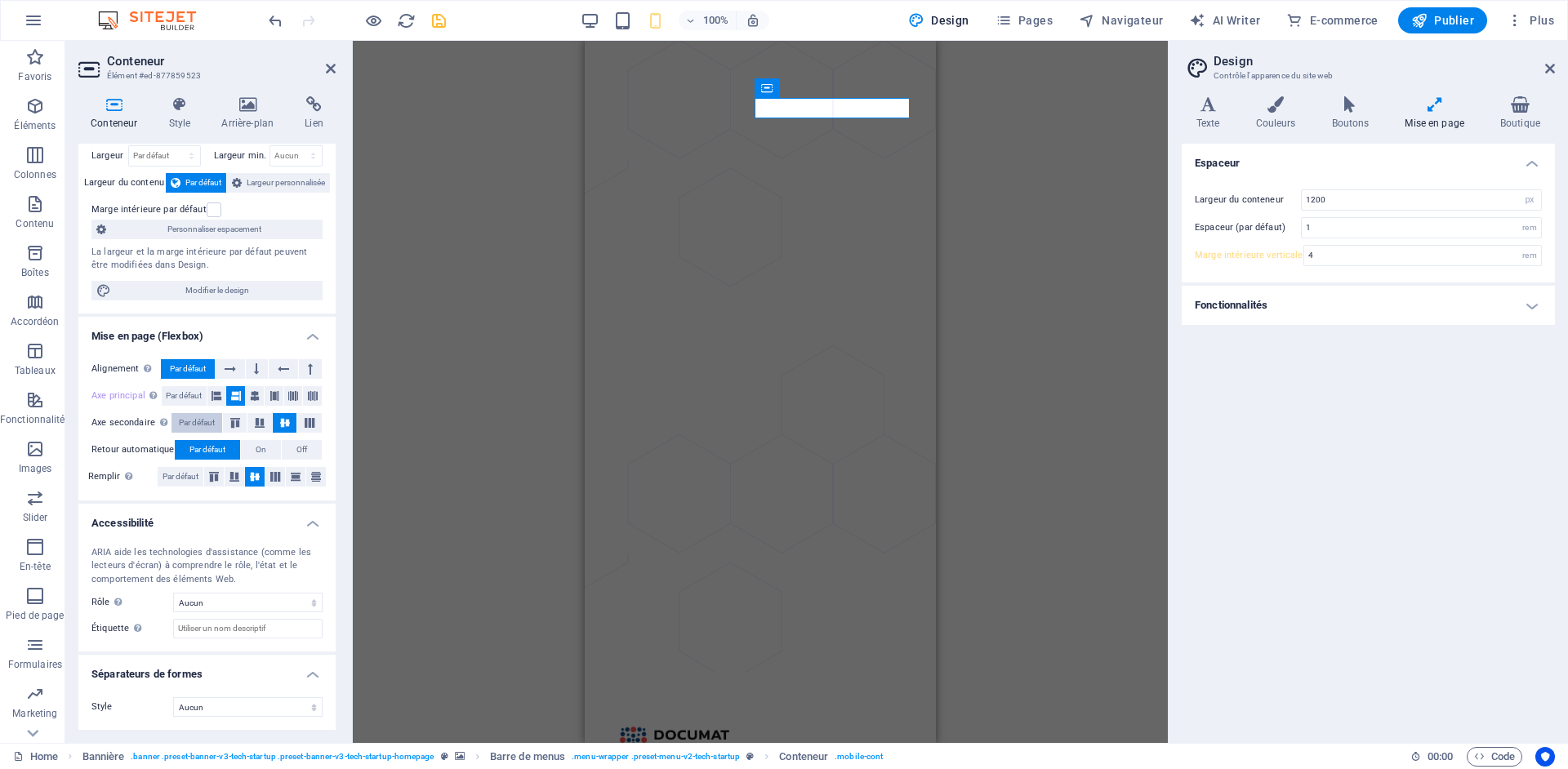
click at [187, 425] on span "Par défaut" at bounding box center [197, 422] width 36 height 20
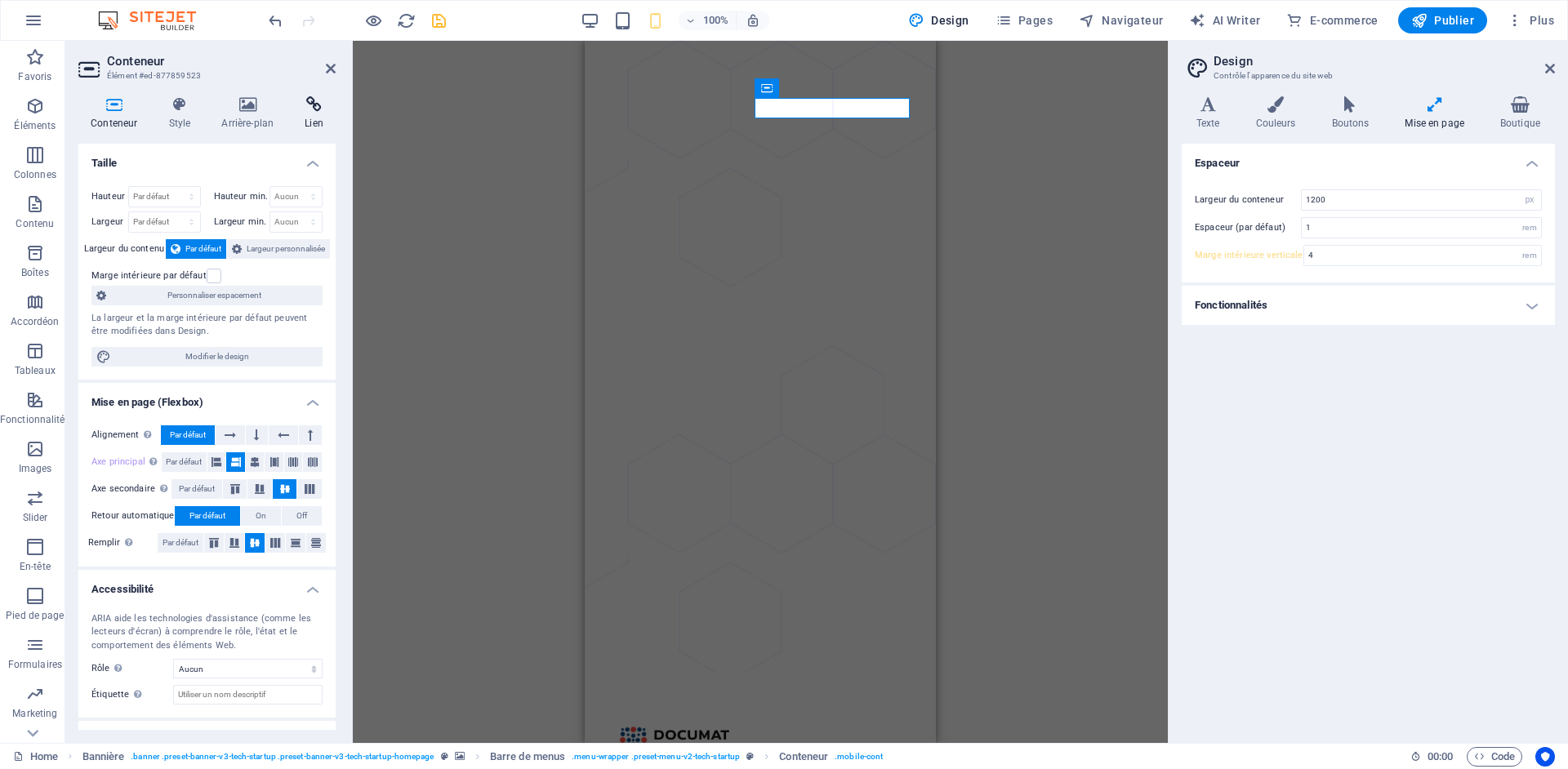
click at [319, 114] on h4 "Lien" at bounding box center [314, 113] width 44 height 34
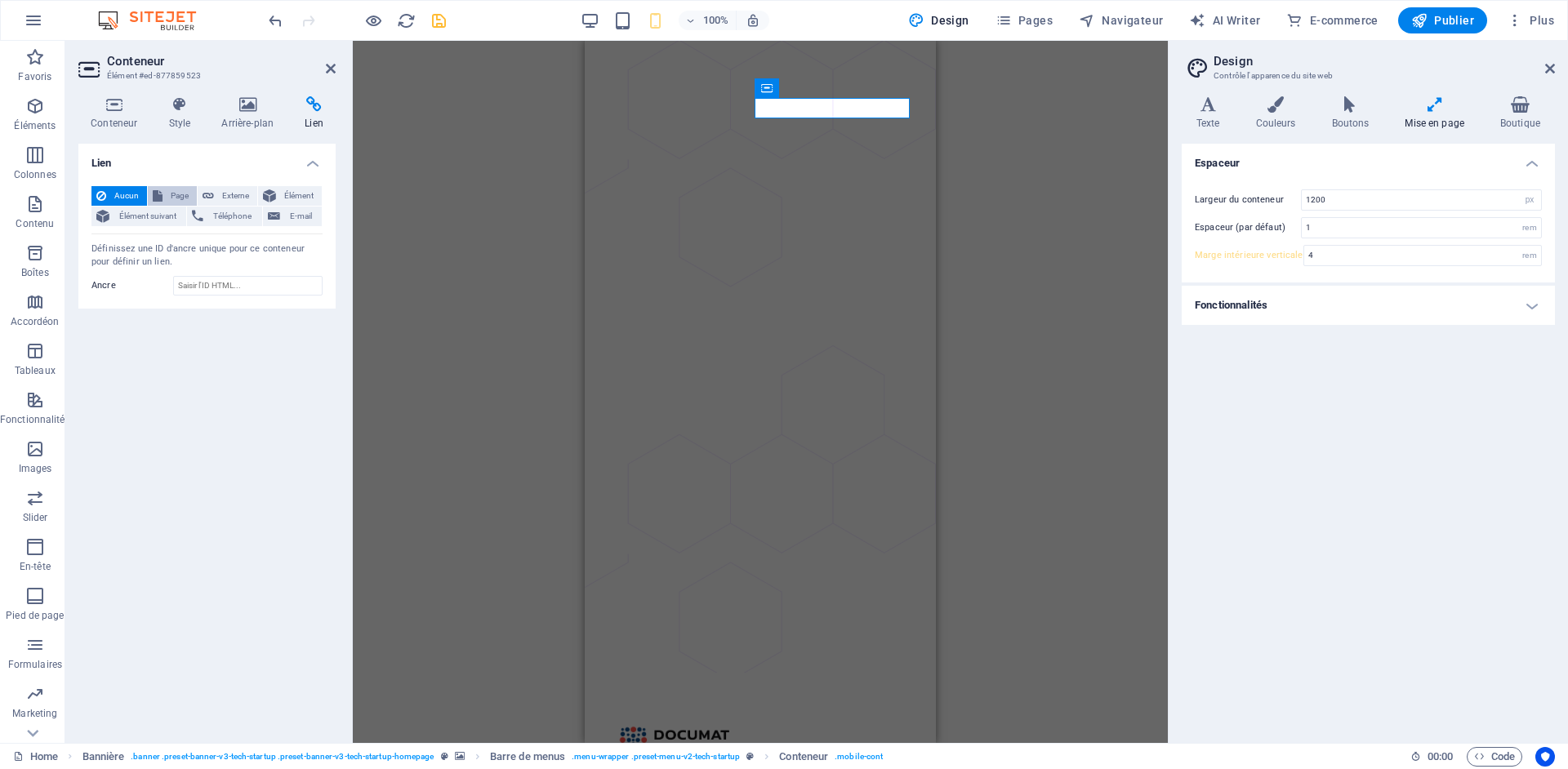
click at [174, 196] on span "Page" at bounding box center [179, 196] width 25 height 20
select select
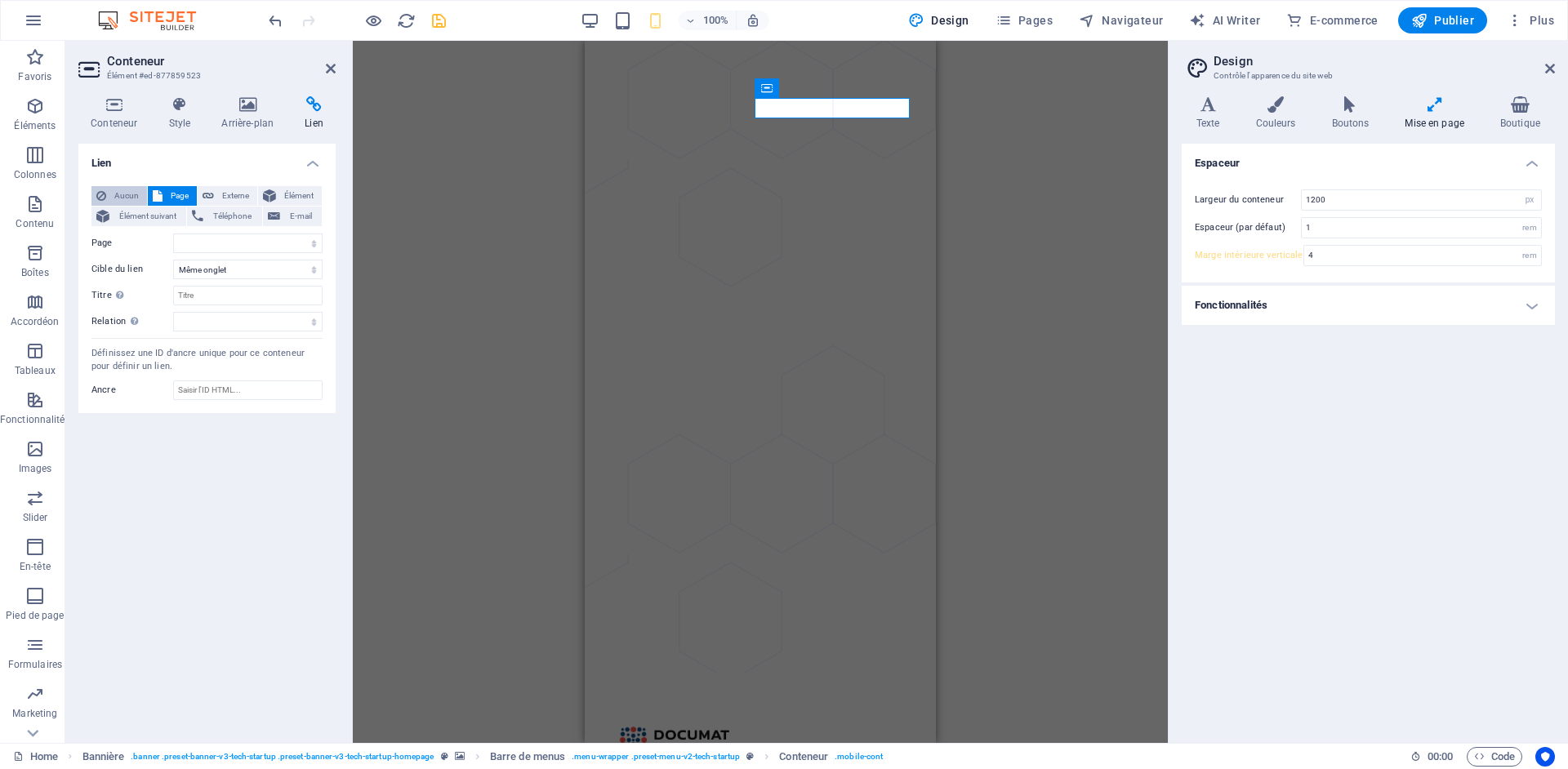
click at [114, 194] on span "Aucun" at bounding box center [126, 196] width 31 height 20
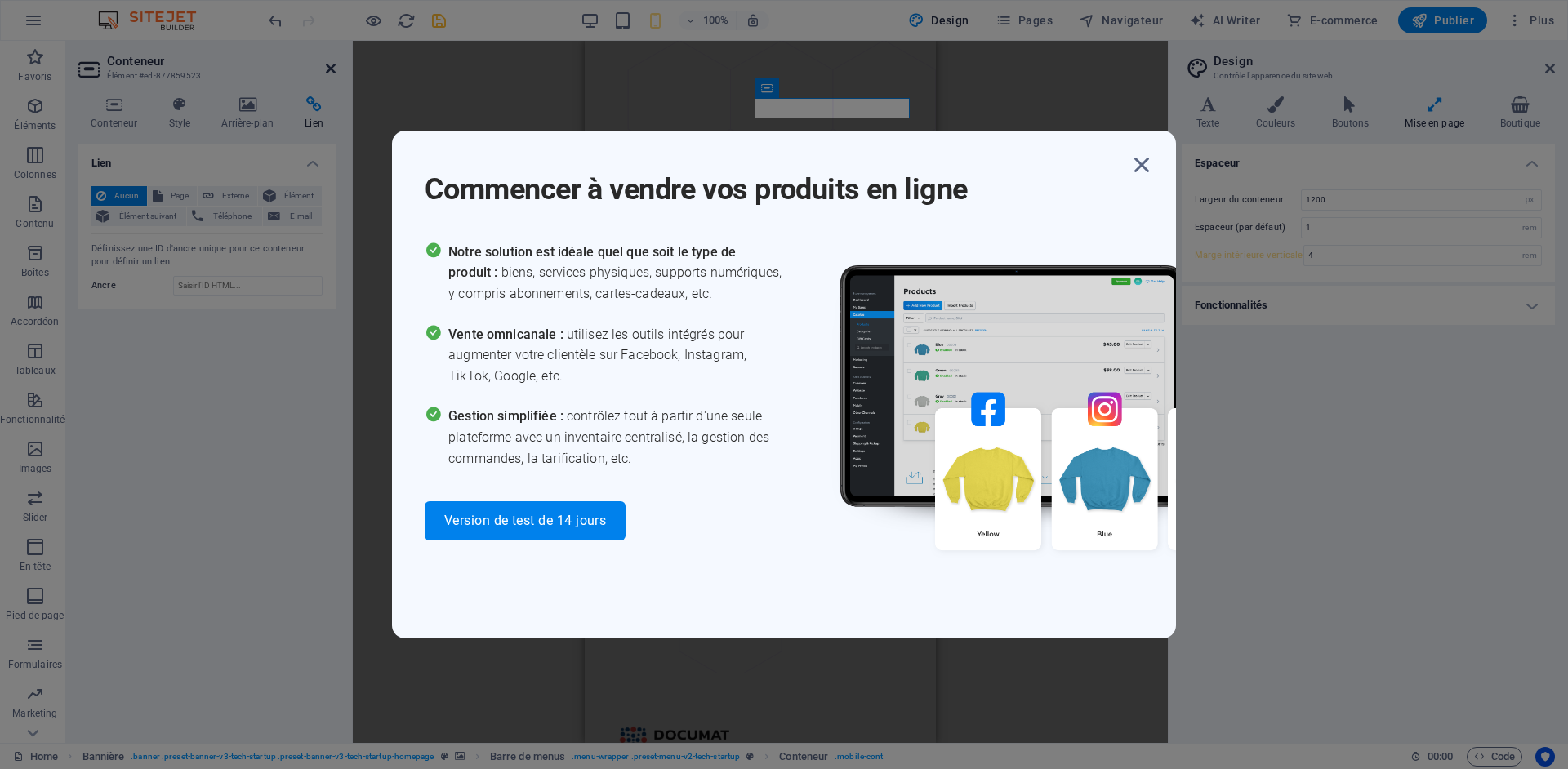
click at [331, 68] on div "Commencer à vendre vos produits en ligne Notre solution est idéale quel que soi…" at bounding box center [784, 384] width 1568 height 769
click at [1144, 166] on icon "button" at bounding box center [1142, 164] width 29 height 29
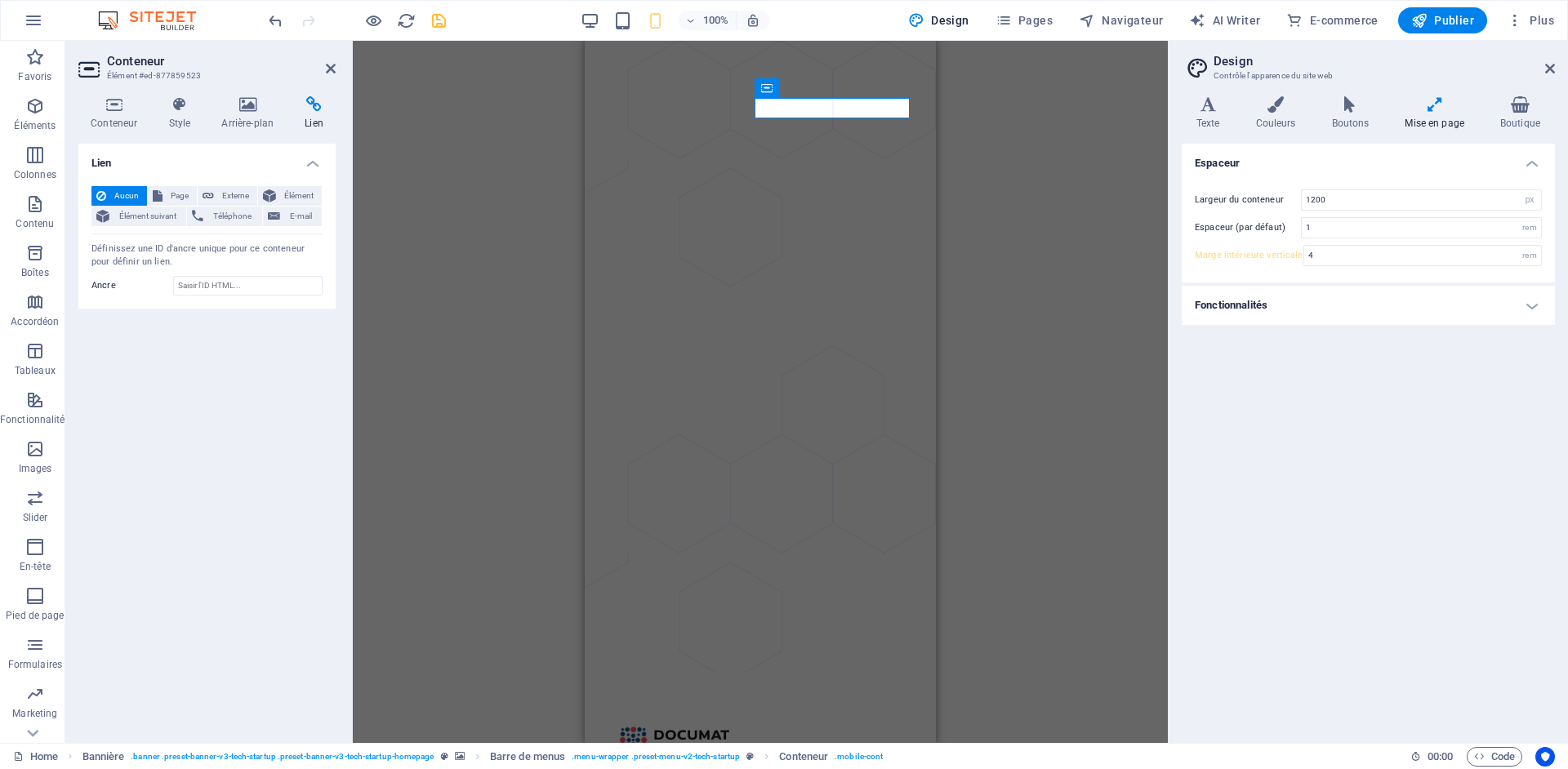
click at [335, 67] on aside "Conteneur Élément #ed-877859523 Conteneur Style Arrière-plan Lien Taille Hauteu…" at bounding box center [209, 392] width 288 height 703
click at [329, 67] on icon at bounding box center [331, 68] width 9 height 13
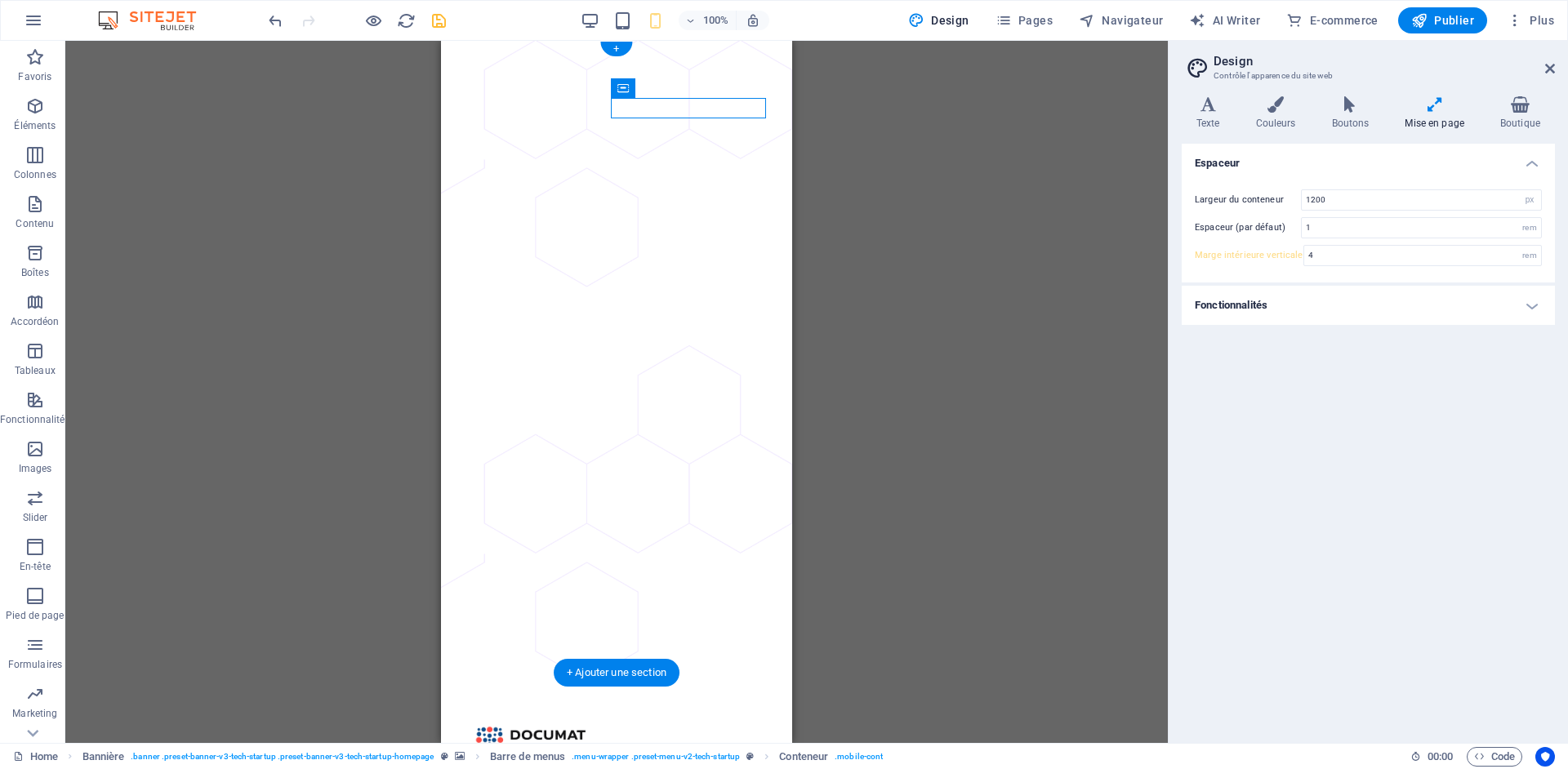
click at [662, 195] on figure at bounding box center [616, 357] width 351 height 632
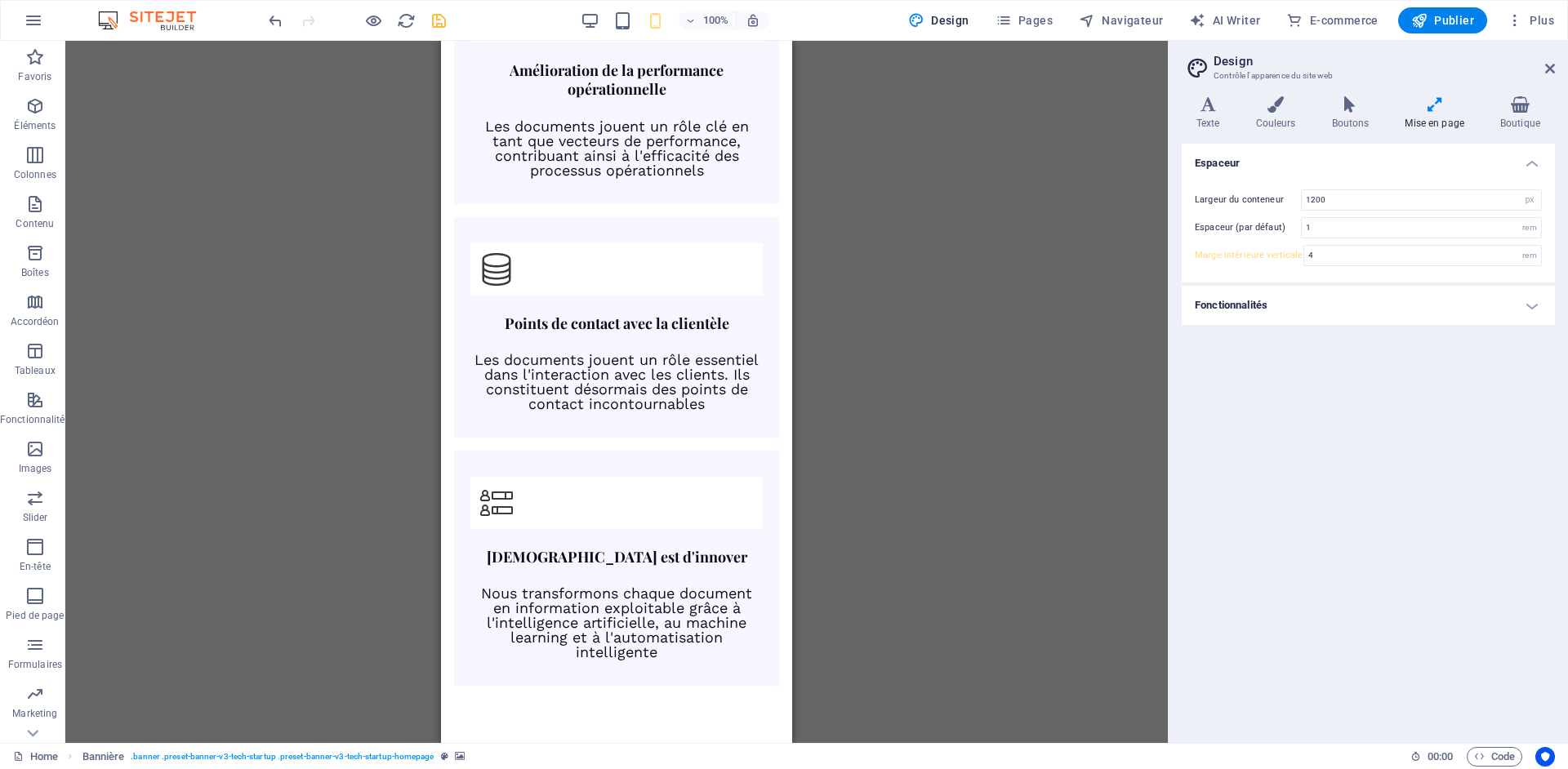
scroll to position [1791, 0]
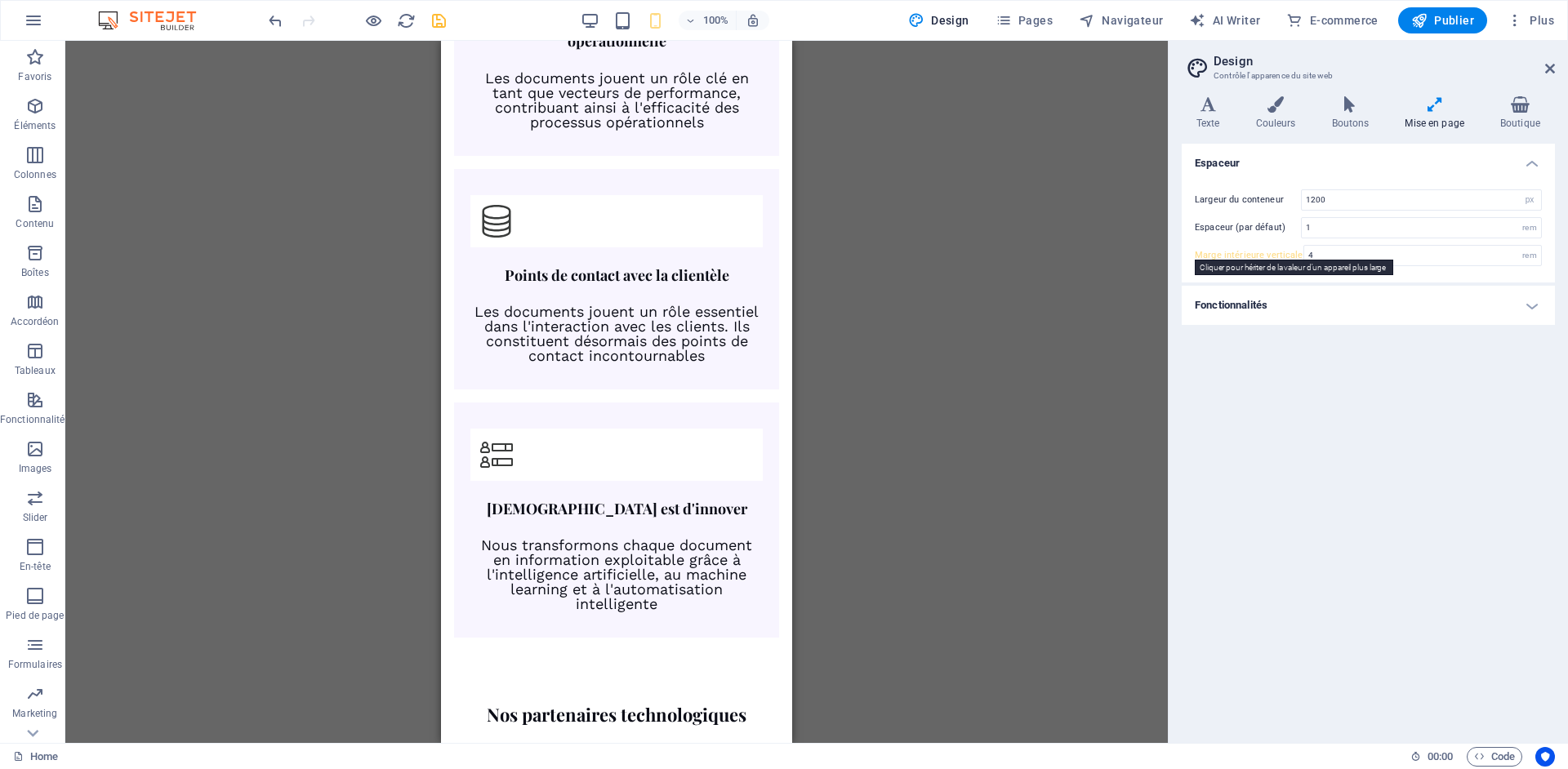
click at [1261, 258] on label "Marge intérieure verticale" at bounding box center [1249, 254] width 108 height 9
type input "5"
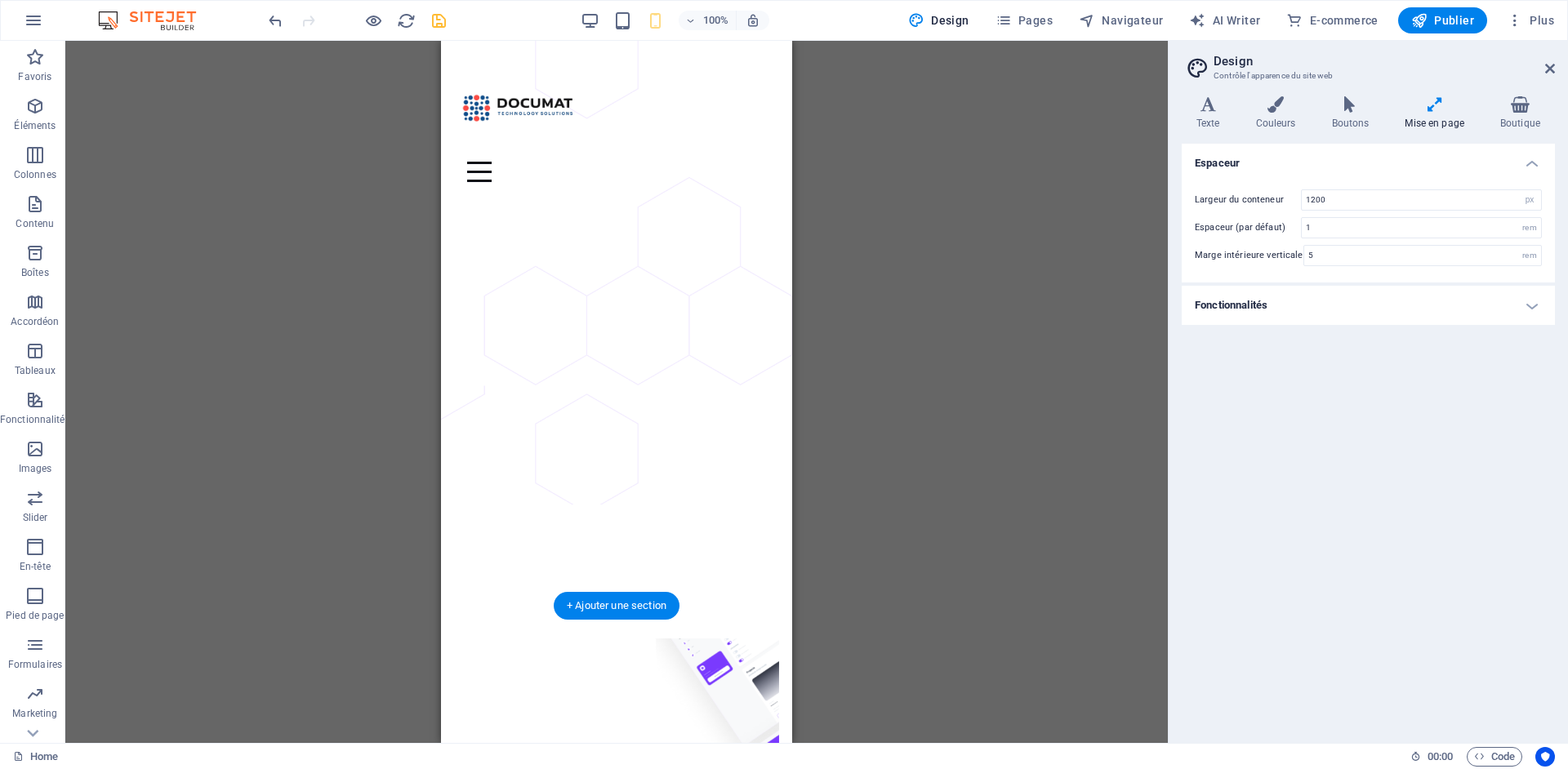
scroll to position [0, 0]
